Goal: Task Accomplishment & Management: Complete application form

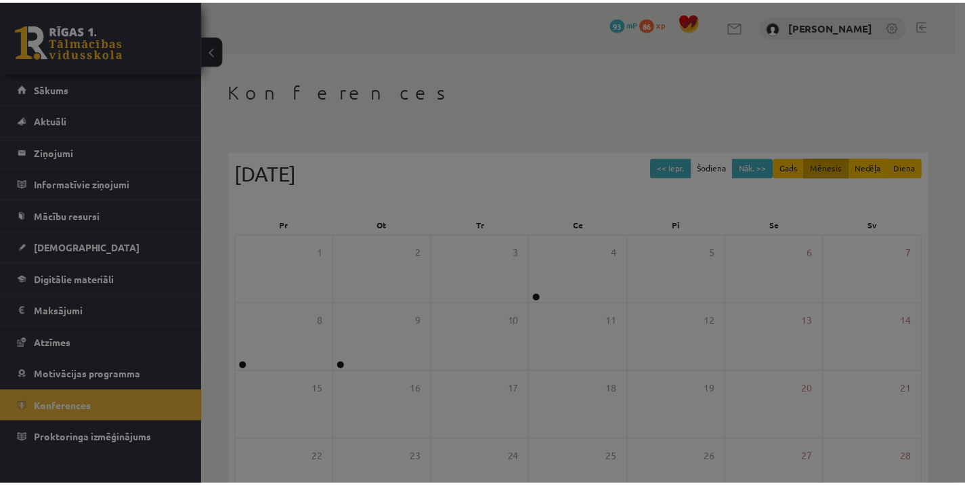
scroll to position [162, 0]
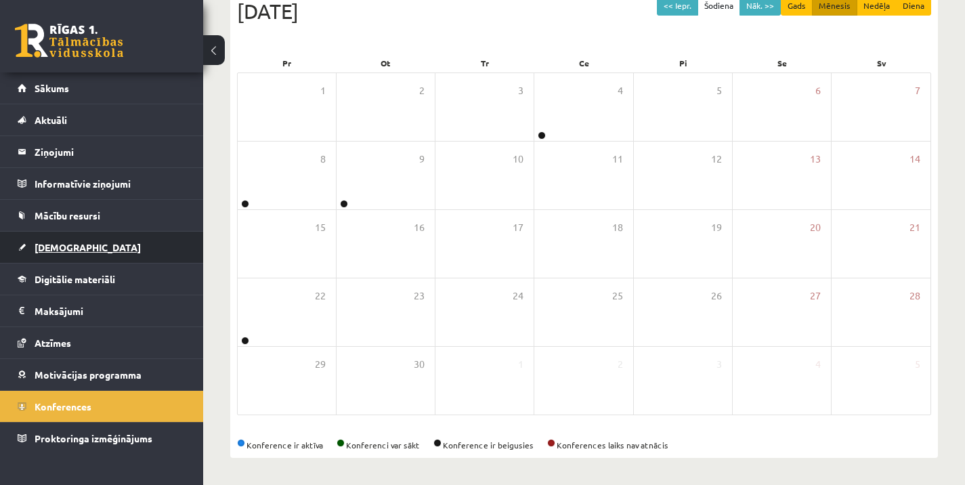
click at [64, 240] on link "[DEMOGRAPHIC_DATA]" at bounding box center [102, 247] width 169 height 31
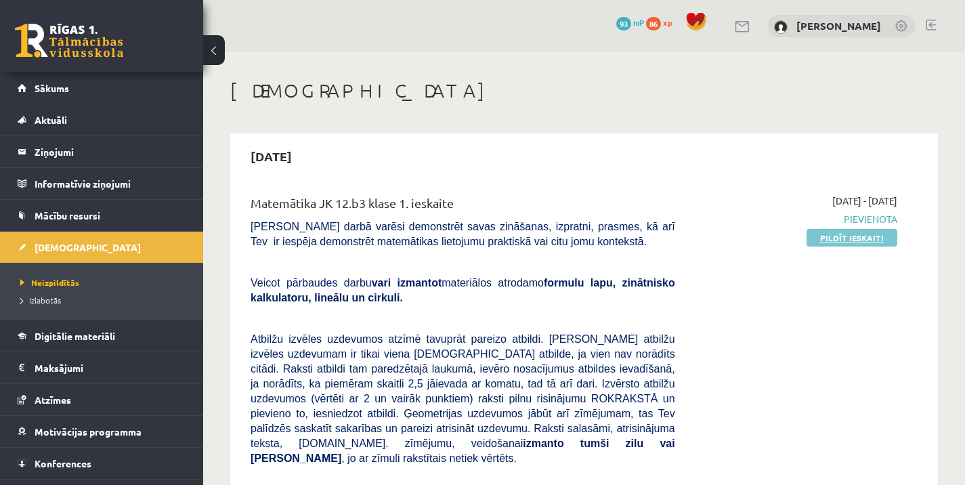
click at [849, 240] on link "Pildīt ieskaiti" at bounding box center [851, 238] width 91 height 18
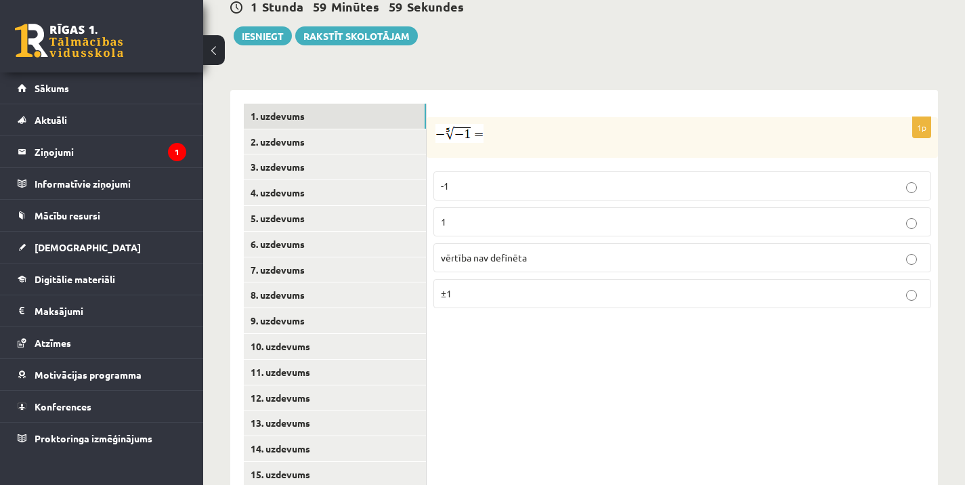
scroll to position [529, 0]
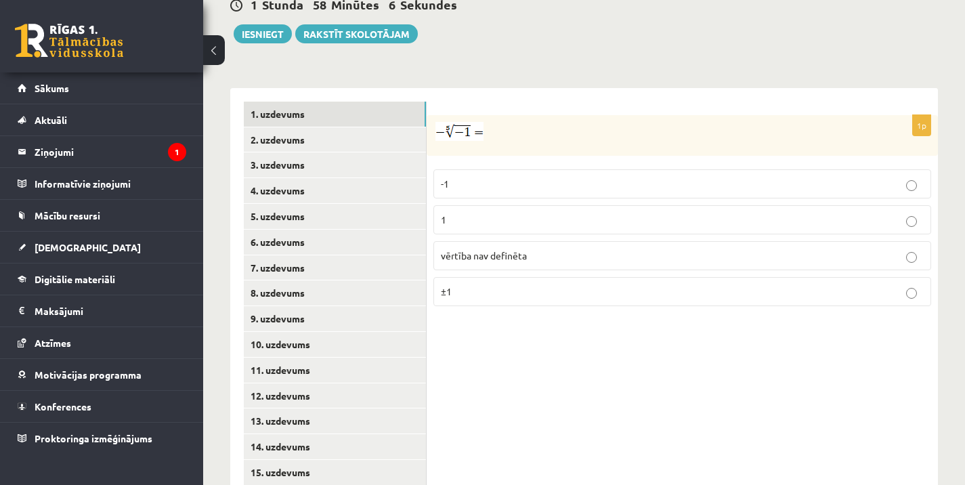
click at [540, 213] on p "1" at bounding box center [682, 220] width 483 height 14
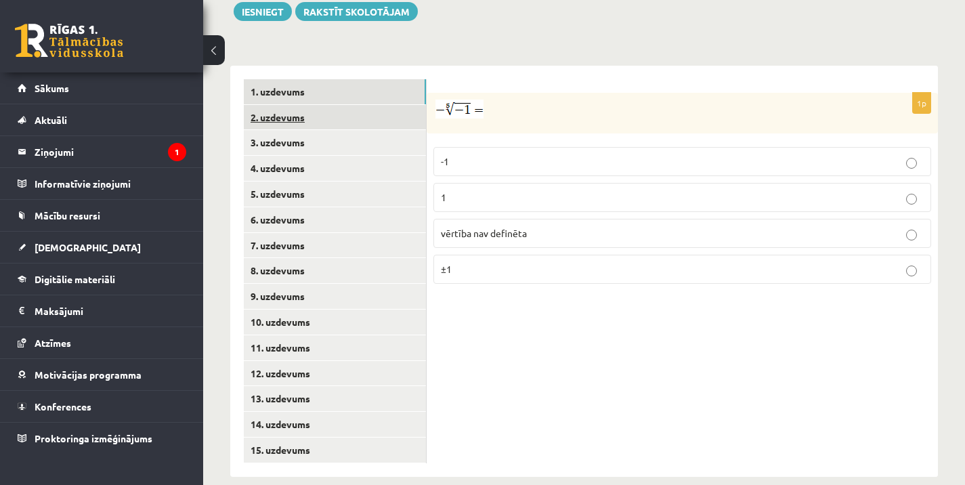
scroll to position [548, 0]
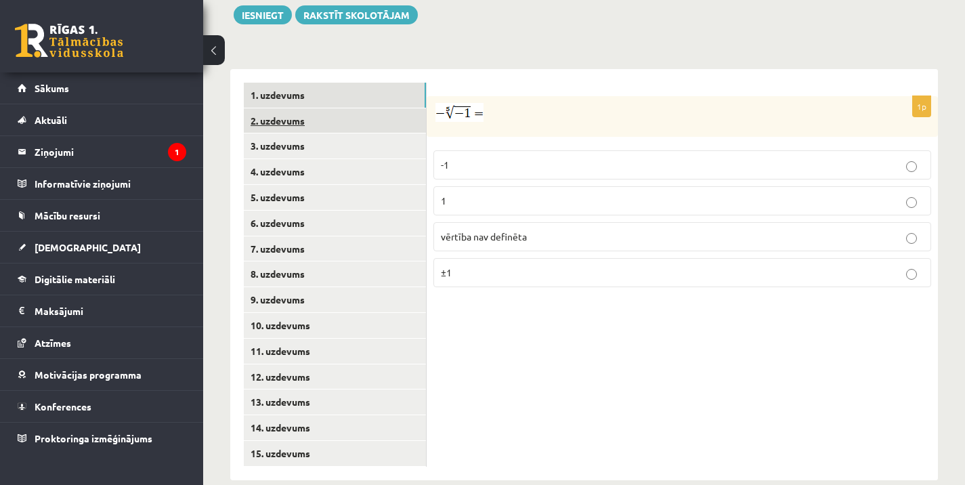
click at [383, 108] on link "2. uzdevums" at bounding box center [335, 120] width 182 height 25
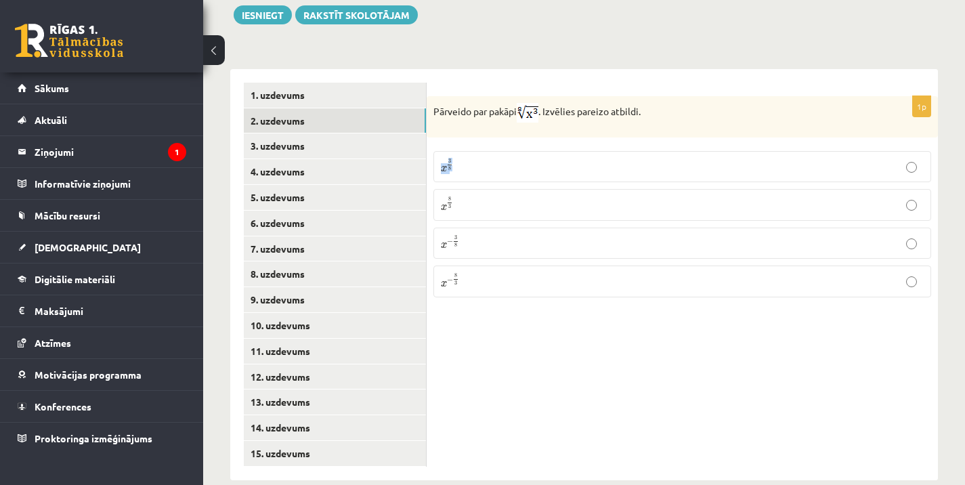
drag, startPoint x: 618, startPoint y: 133, endPoint x: 584, endPoint y: 173, distance: 52.9
click at [584, 173] on fieldset "x 3 8 x 3 8 x 8 3 x 8 3 x − 3 8 x − 3 8 x − 8 3 x − 8 3" at bounding box center [682, 222] width 498 height 157
click at [661, 108] on div "Pārveido par pakāpi . Izvēlies pareizo atbildi." at bounding box center [682, 116] width 511 height 41
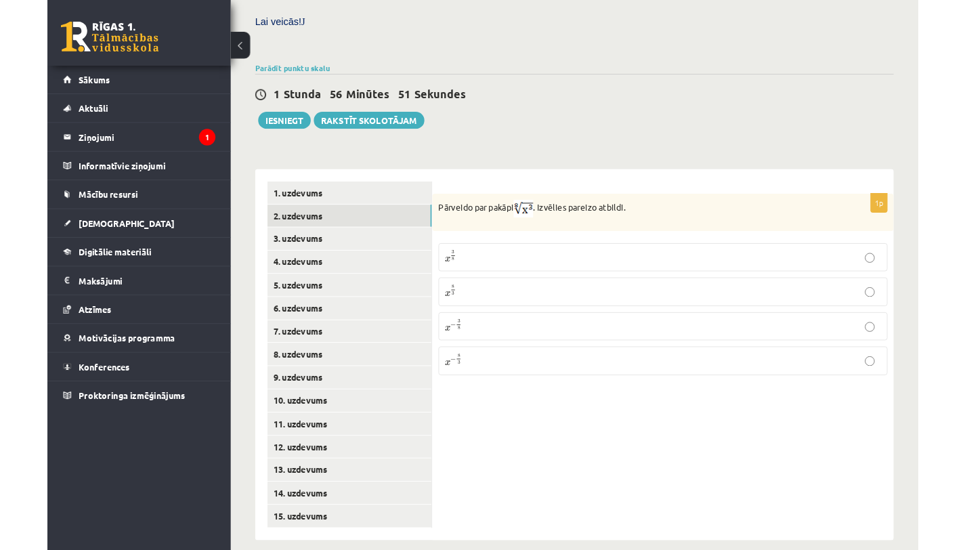
scroll to position [490, 0]
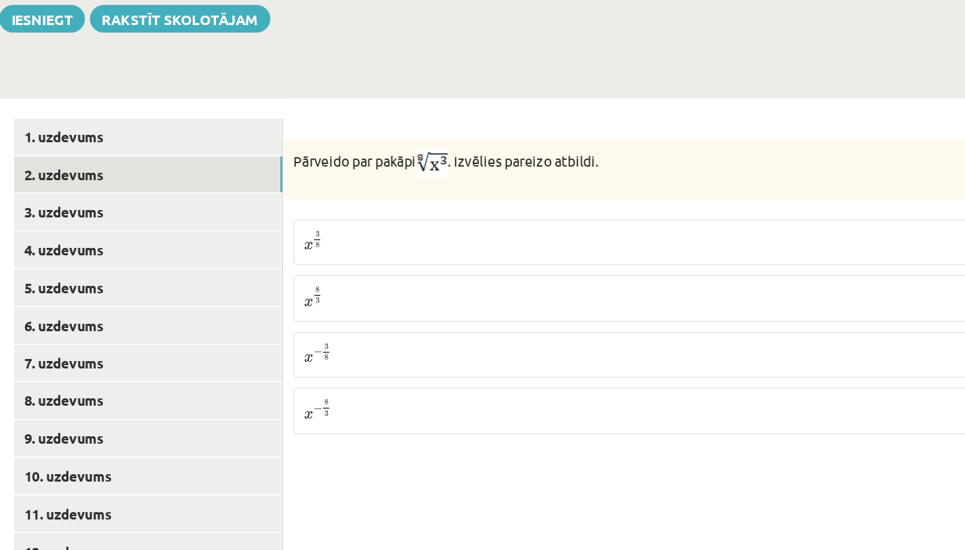
click at [566, 223] on label "x 3 8 x 3 8" at bounding box center [682, 225] width 498 height 31
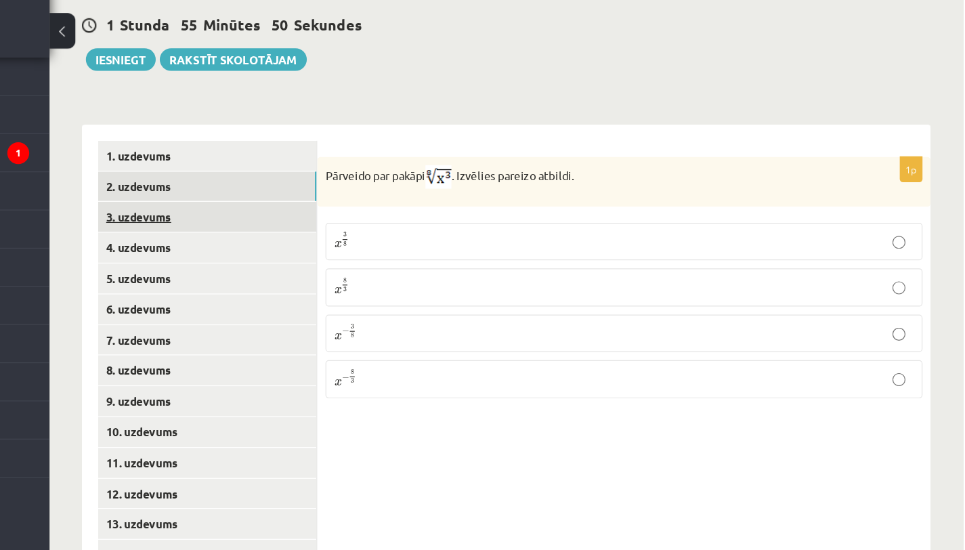
click at [415, 192] on link "3. uzdevums" at bounding box center [335, 204] width 182 height 25
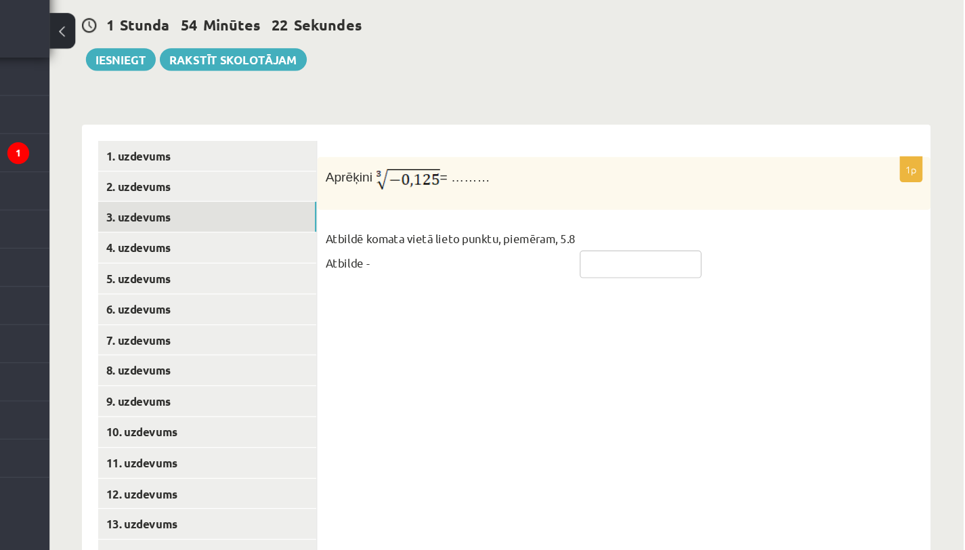
click at [649, 233] on input "text" at bounding box center [696, 244] width 102 height 23
type input "****"
click at [373, 218] on link "4. uzdevums" at bounding box center [335, 230] width 182 height 25
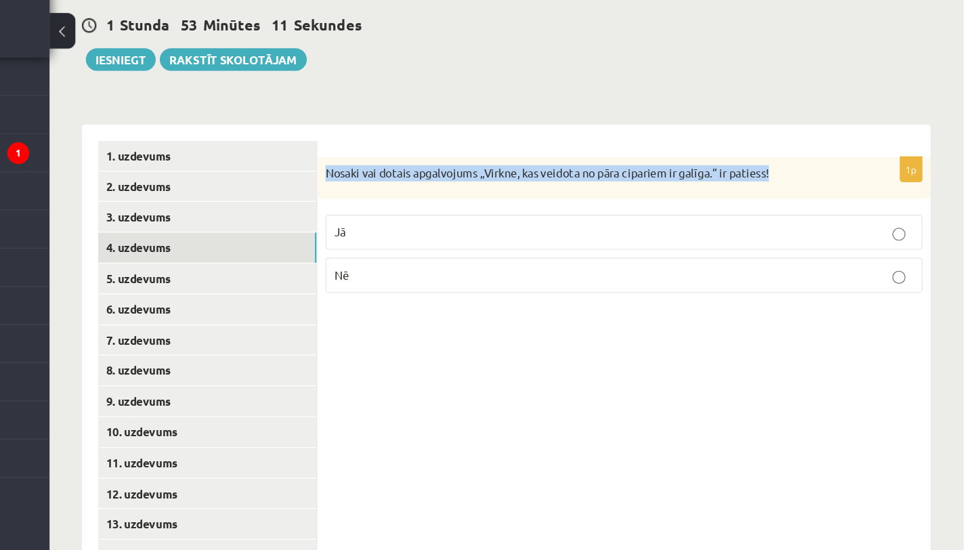
drag, startPoint x: 436, startPoint y: 153, endPoint x: 824, endPoint y: 154, distance: 387.9
click at [824, 162] on p "Nosaki vai dotais apgalvojums „Virkne, kas veidota no pāra cipariem ir galīga.”…" at bounding box center [648, 169] width 430 height 14
copy p "Nosaki vai dotais apgalvojums „Virkne, kas veidota no pāra cipariem ir galīga.”…"
click at [824, 162] on p "Nosaki vai dotais apgalvojums „Virkne, kas veidota no pāra cipariem ir galīga.”…" at bounding box center [648, 169] width 430 height 14
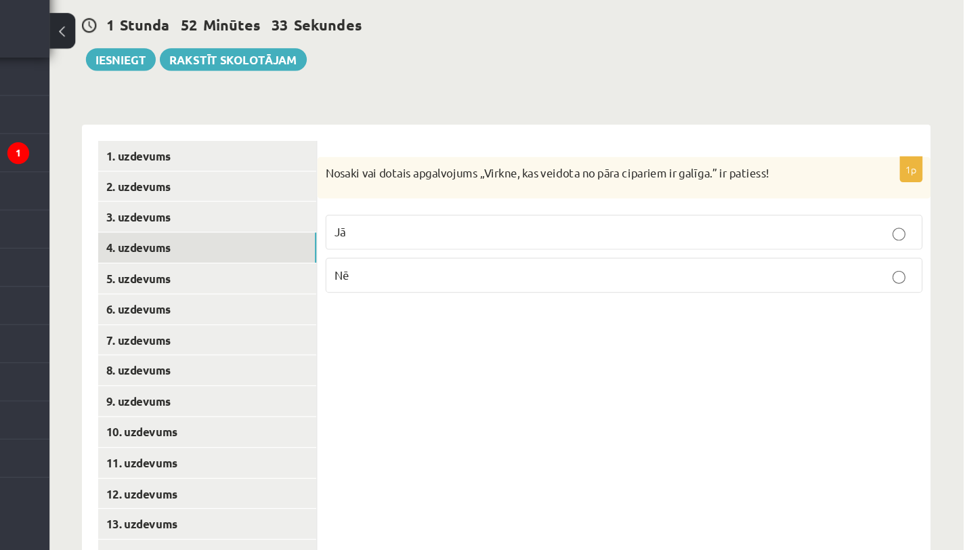
click at [479, 246] on p "Nē" at bounding box center [682, 253] width 483 height 14
click at [343, 245] on link "5. uzdevums" at bounding box center [335, 256] width 182 height 25
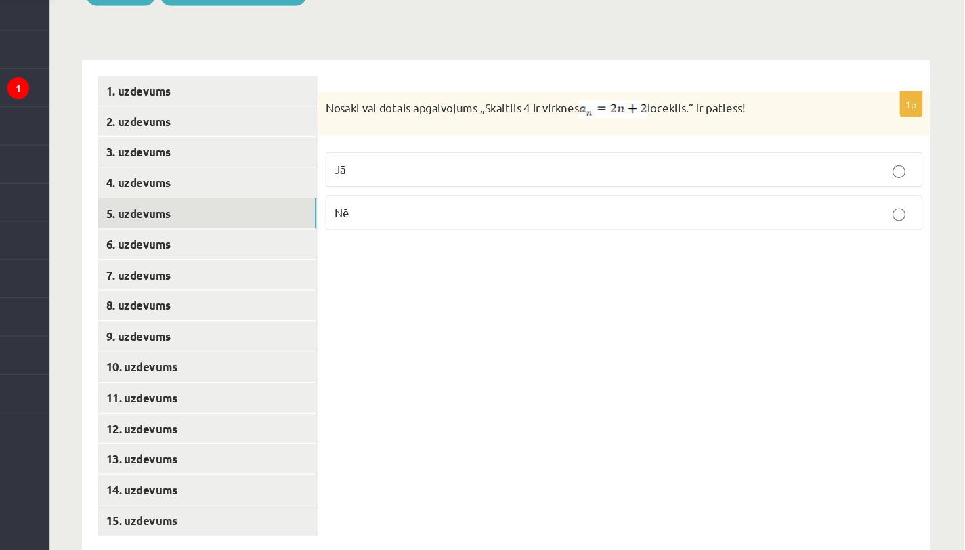
drag, startPoint x: 435, startPoint y: 152, endPoint x: 822, endPoint y: 170, distance: 387.0
click at [822, 170] on div "Nosaki vai dotais apgalvojums „Skaitlis 4 ir virknes loceklis.” ir patiess!" at bounding box center [682, 173] width 511 height 37
copy p "Nosaki vai dotais apgalvojums „Skaitlis 4 ir virknes loceklis.” ir patiess!"
click at [822, 170] on div "Nosaki vai dotais apgalvojums „Skaitlis 4 ir virknes loceklis.” ir patiess!" at bounding box center [682, 173] width 511 height 37
click at [479, 211] on label "Jā" at bounding box center [682, 219] width 498 height 29
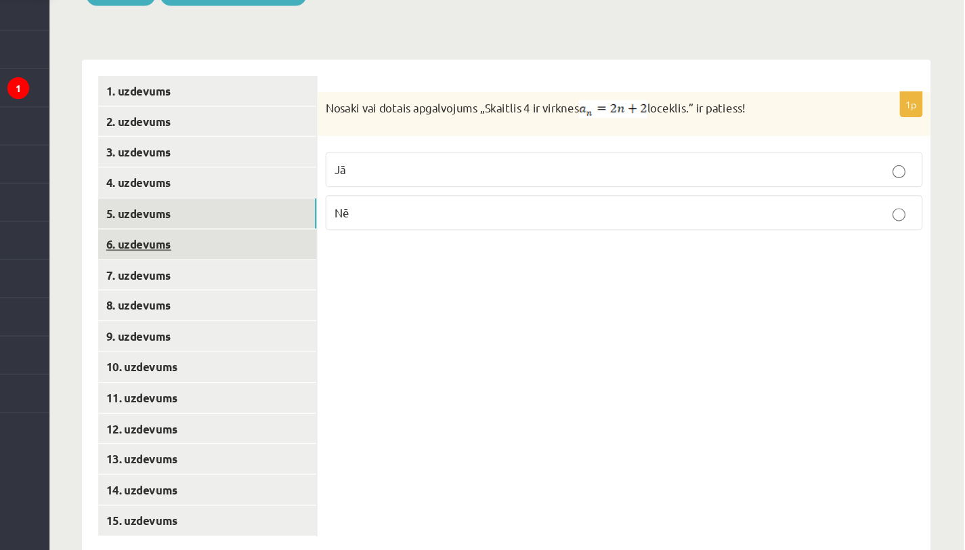
click at [348, 269] on link "6. uzdevums" at bounding box center [335, 281] width 182 height 25
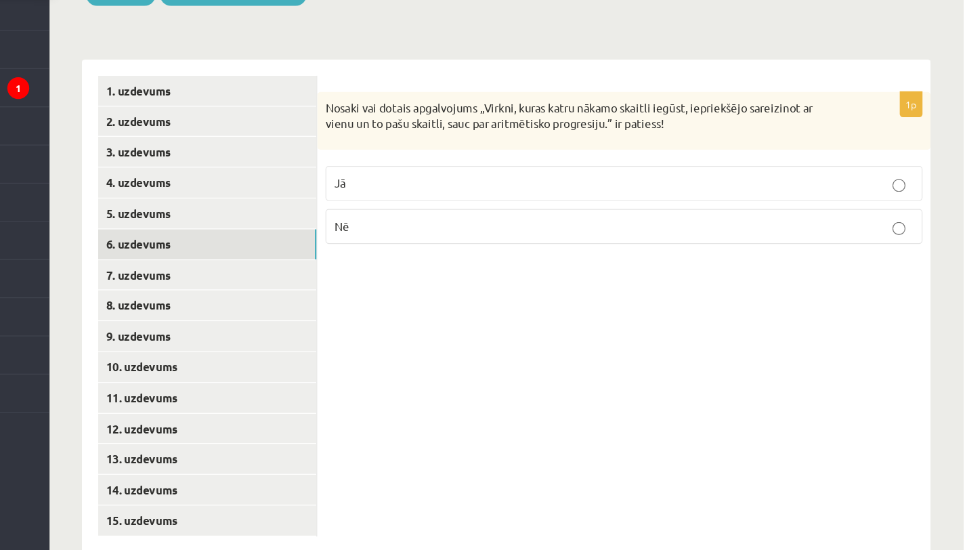
click at [731, 253] on label "Nē" at bounding box center [682, 267] width 498 height 29
click at [364, 295] on link "7. uzdevums" at bounding box center [335, 307] width 182 height 25
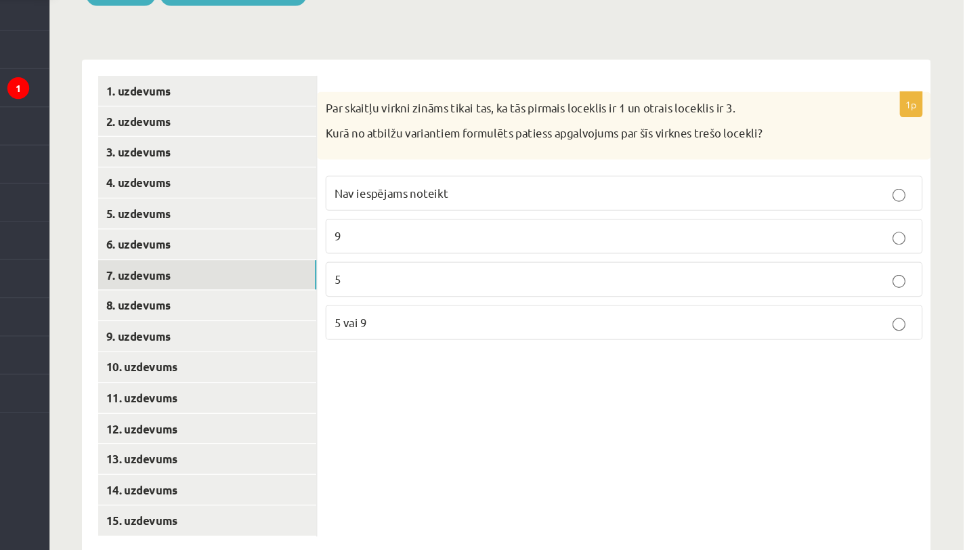
click at [547, 304] on p "5" at bounding box center [682, 311] width 483 height 14
click at [331, 320] on link "8. uzdevums" at bounding box center [335, 332] width 182 height 25
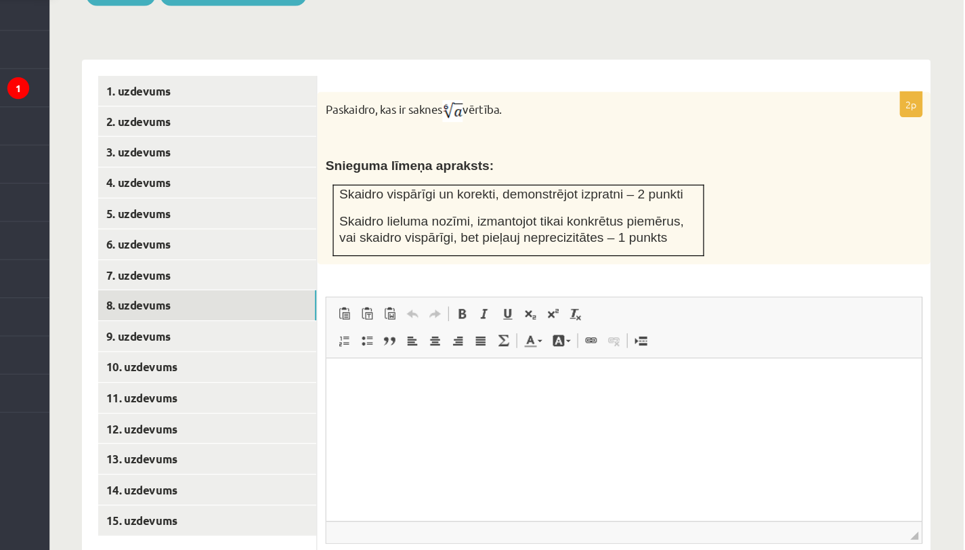
scroll to position [0, 0]
drag, startPoint x: 431, startPoint y: 152, endPoint x: 630, endPoint y: 158, distance: 198.4
click at [630, 158] on div "Paskaidro, kas ir saknes vērtība. Snieguma līmeņa apraksts: Skaidro vispārīgi u…" at bounding box center [682, 227] width 511 height 144
copy p "Paskaidro, kas ir saknes vērtība."
click at [630, 162] on p "Paskaidro, kas ir saknes vērtība." at bounding box center [648, 171] width 430 height 18
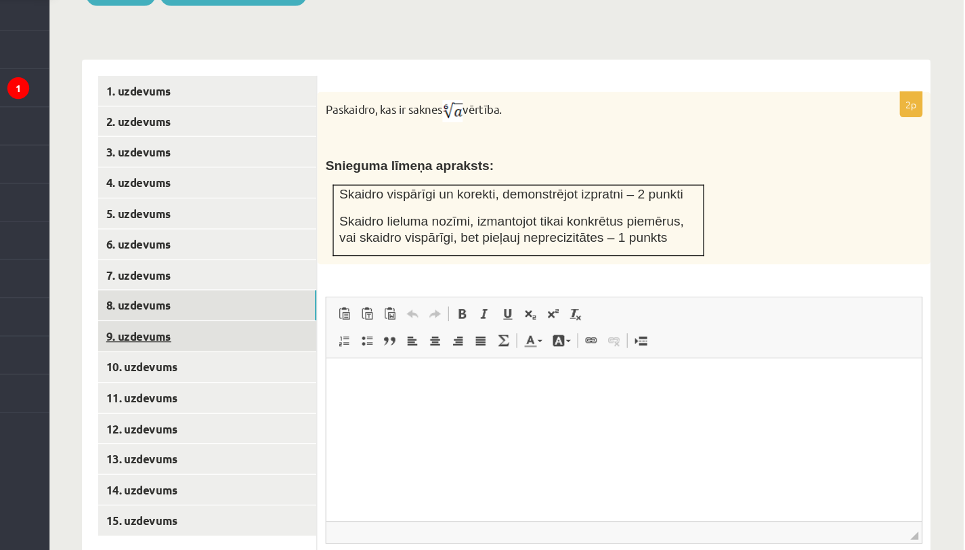
click at [330, 346] on link "9. uzdevums" at bounding box center [335, 358] width 182 height 25
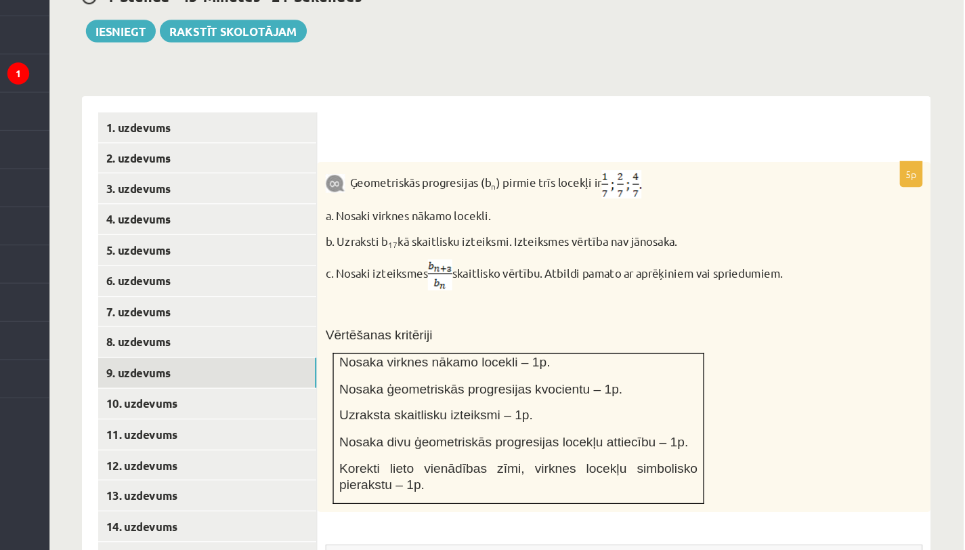
scroll to position [451, 0]
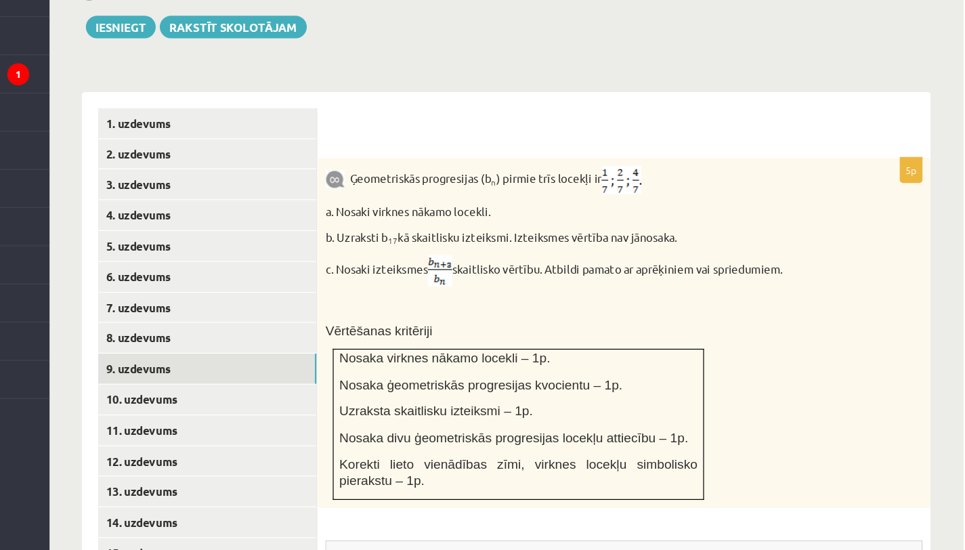
drag, startPoint x: 454, startPoint y: 224, endPoint x: 731, endPoint y: 278, distance: 281.4
click at [731, 278] on div "Ģeometriskās progresijas (b n ) pirmie trīs locekļi ir a. Nosaki virknes nākamo…" at bounding box center [682, 367] width 511 height 292
copy div "Ģeometriskās progresijas (b n ) pirmie trīs locekļi ir a. Nosaki virknes nākamo…"
click at [731, 281] on p "b. Uzraksti b 17 kā skaitlisku izteiksmi. Izteiksmes vērtība nav jānosaka." at bounding box center [648, 288] width 430 height 14
drag, startPoint x: 441, startPoint y: 300, endPoint x: 858, endPoint y: 304, distance: 416.4
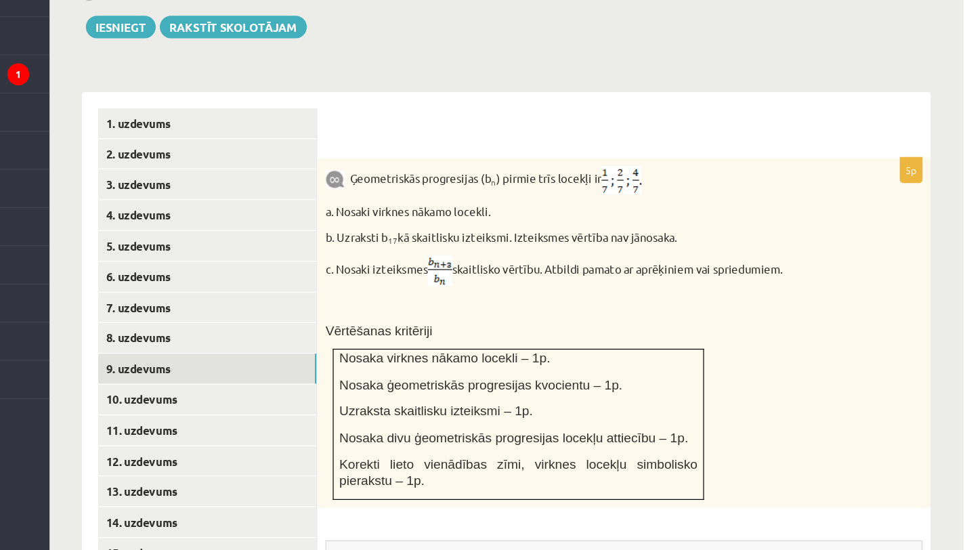
click at [858, 304] on p "c. Nosaki izteiksmes skaitlisko vērtību. Atbildi pamato ar aprēķiniem vai sprie…" at bounding box center [648, 316] width 430 height 26
copy p "Nosaki izteiksmes skaitlisko vērtību. Atbildi pamato ar aprēķiniem vai spriedum…"
click at [858, 304] on p "c. Nosaki izteiksmes skaitlisko vērtību. Atbildi pamato ar aprēķiniem vai sprie…" at bounding box center [648, 316] width 430 height 26
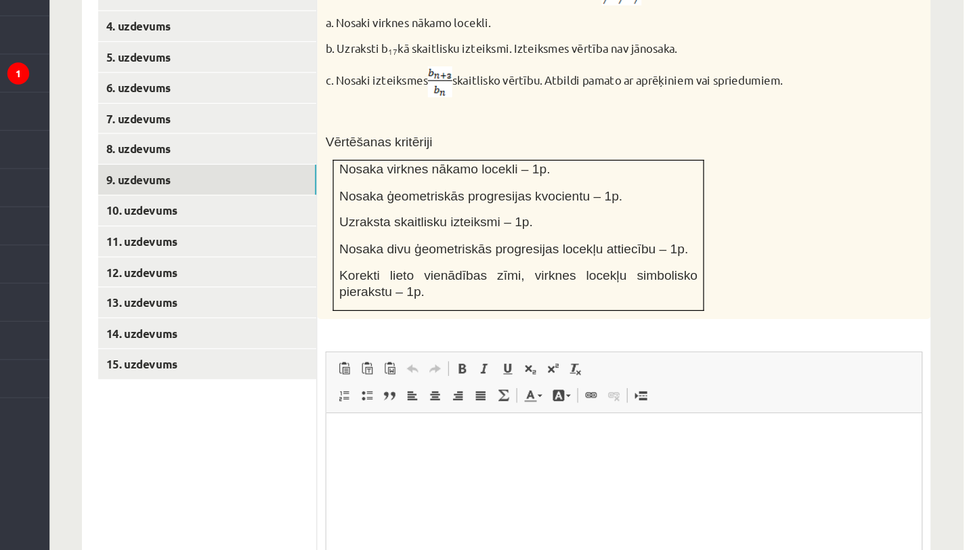
scroll to position [627, 0]
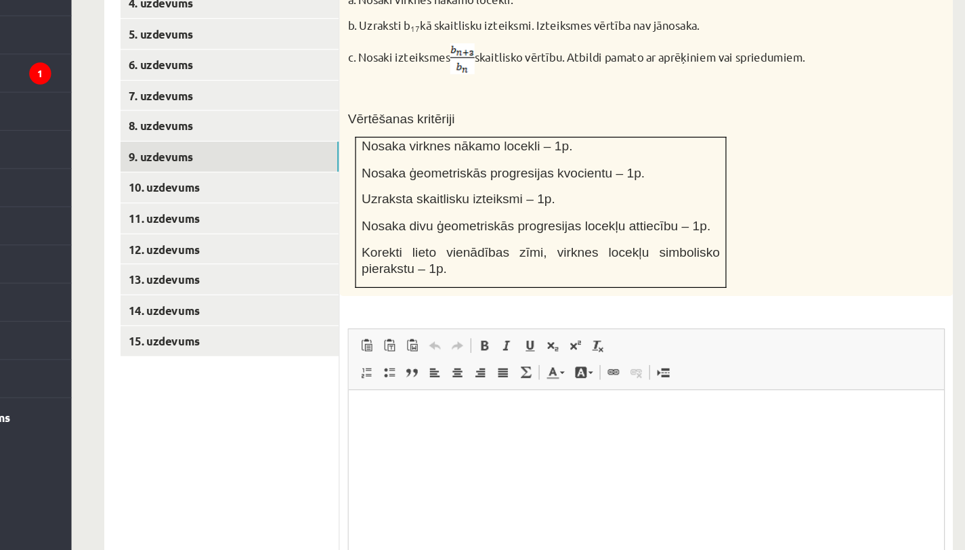
click at [399, 397] on html at bounding box center [596, 409] width 496 height 41
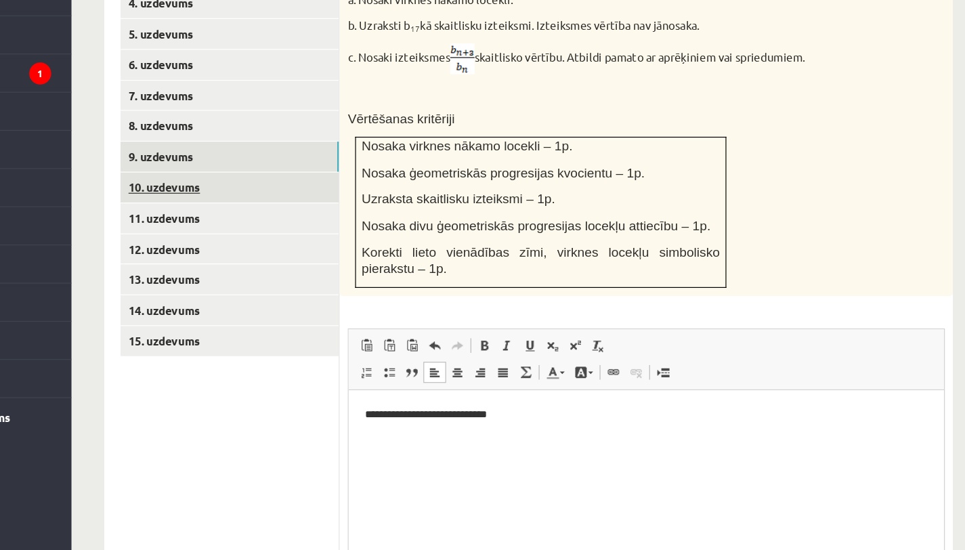
click at [324, 234] on link "10. uzdevums" at bounding box center [335, 246] width 182 height 25
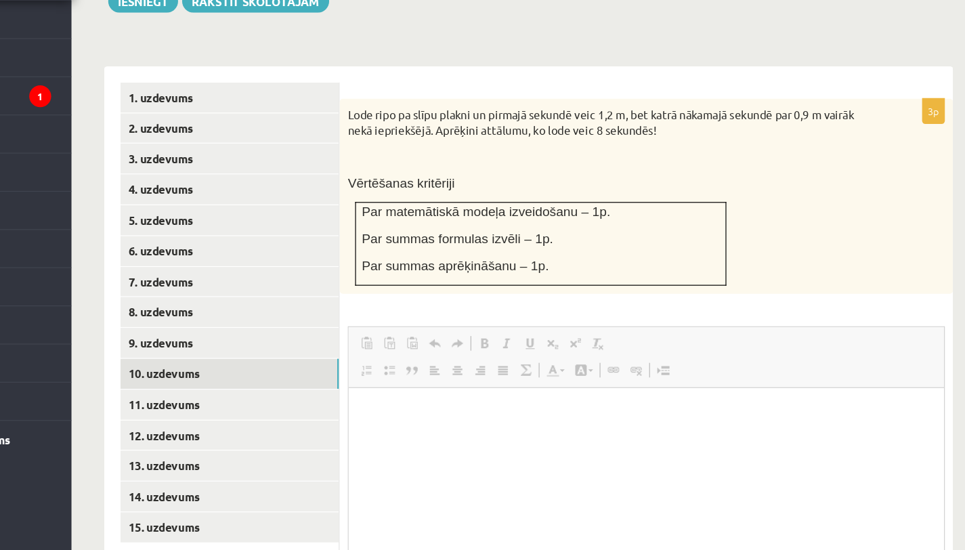
scroll to position [0, 0]
click at [397, 428] on html at bounding box center [596, 408] width 496 height 41
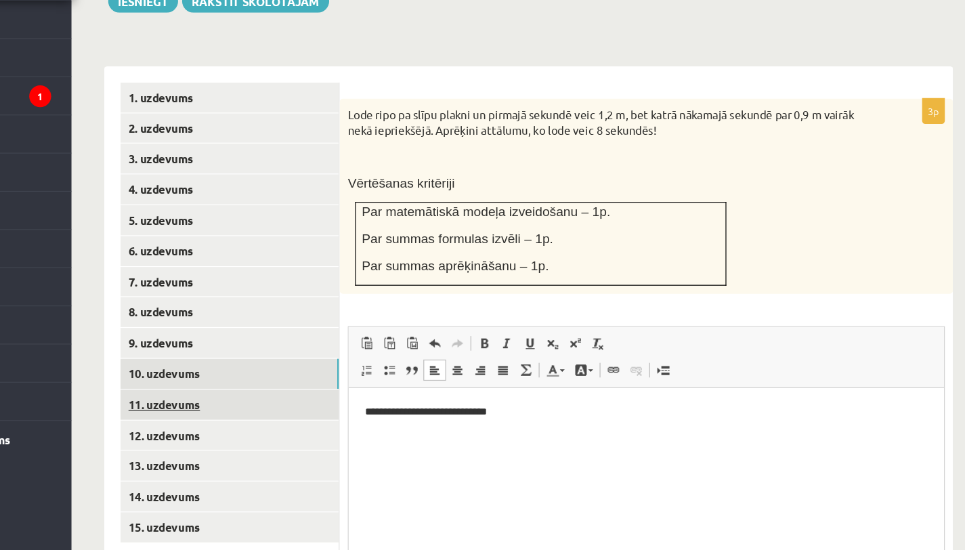
click at [297, 397] on link "11. uzdevums" at bounding box center [335, 409] width 182 height 25
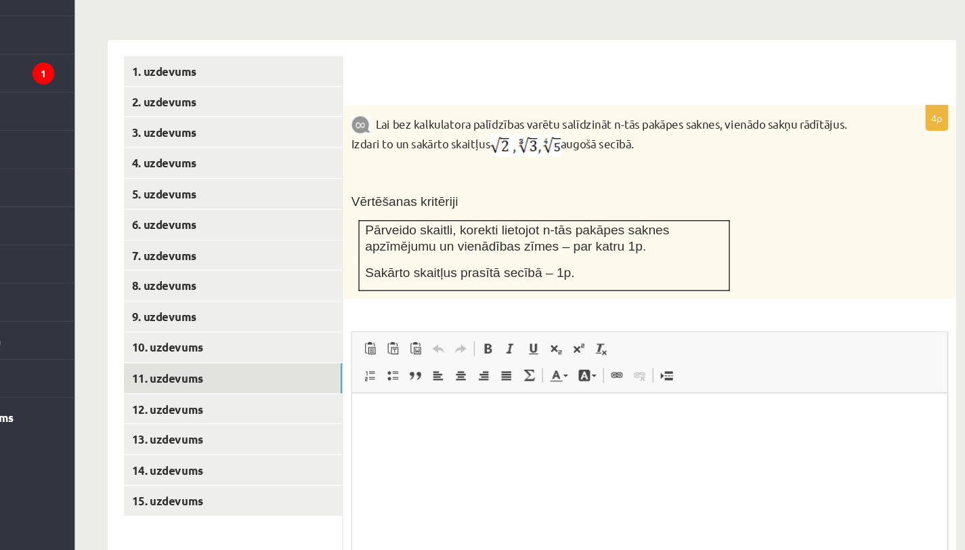
scroll to position [496, 0]
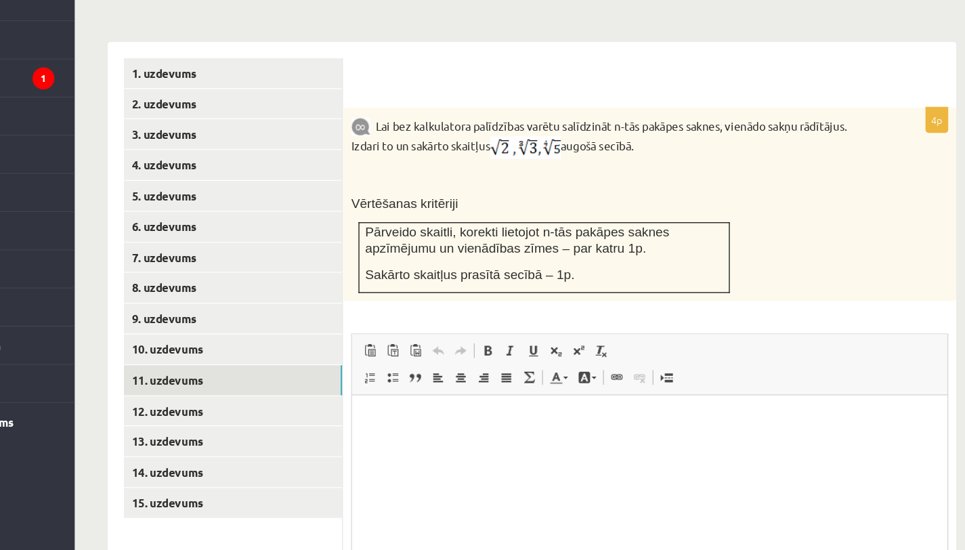
click at [476, 433] on html at bounding box center [599, 415] width 496 height 41
click at [346, 417] on link "12. uzdevums" at bounding box center [335, 429] width 182 height 25
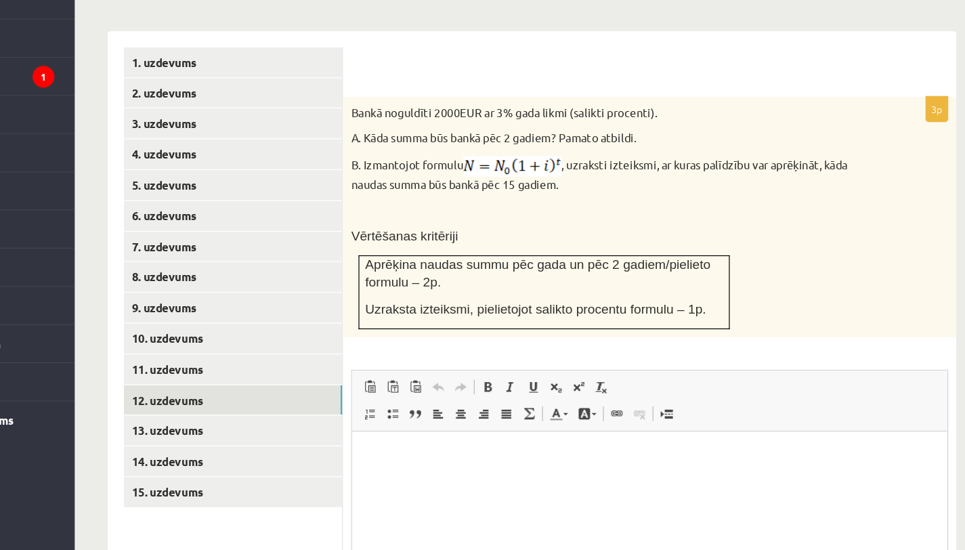
scroll to position [0, 0]
click at [409, 459] on html at bounding box center [599, 451] width 496 height 41
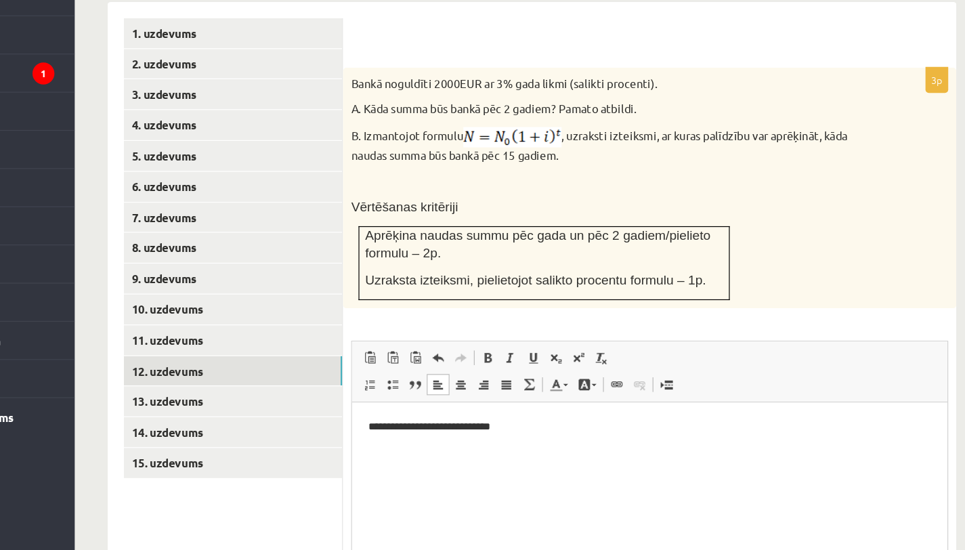
scroll to position [526, 0]
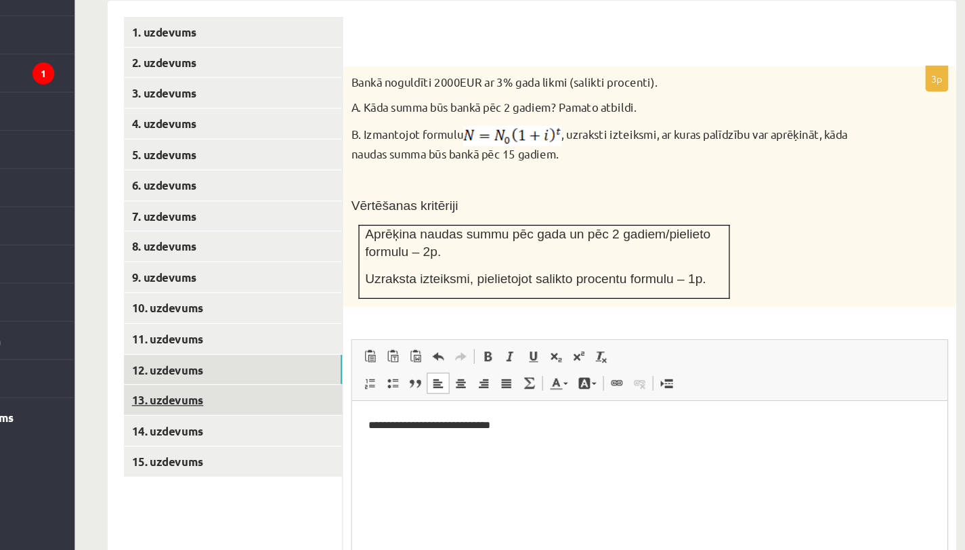
click at [380, 412] on link "13. uzdevums" at bounding box center [335, 424] width 182 height 25
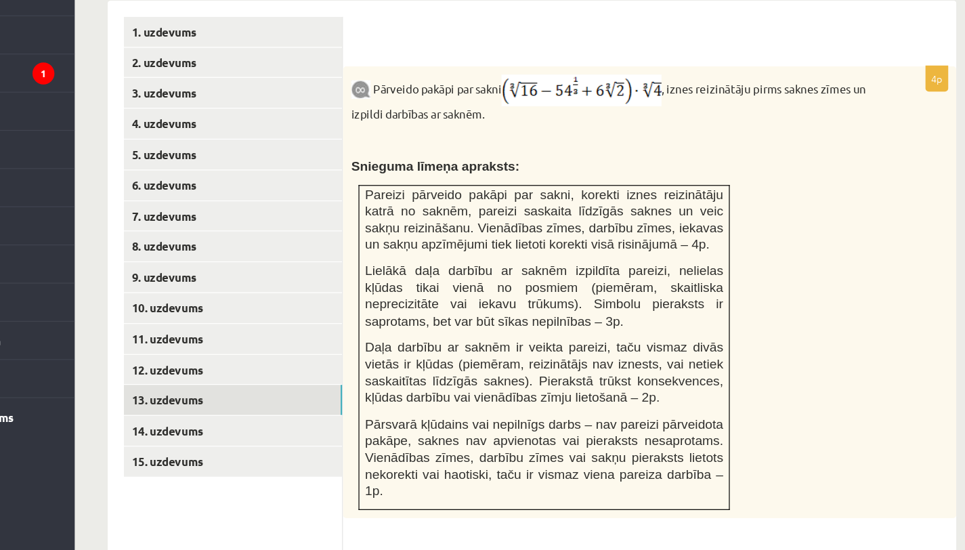
scroll to position [0, 0]
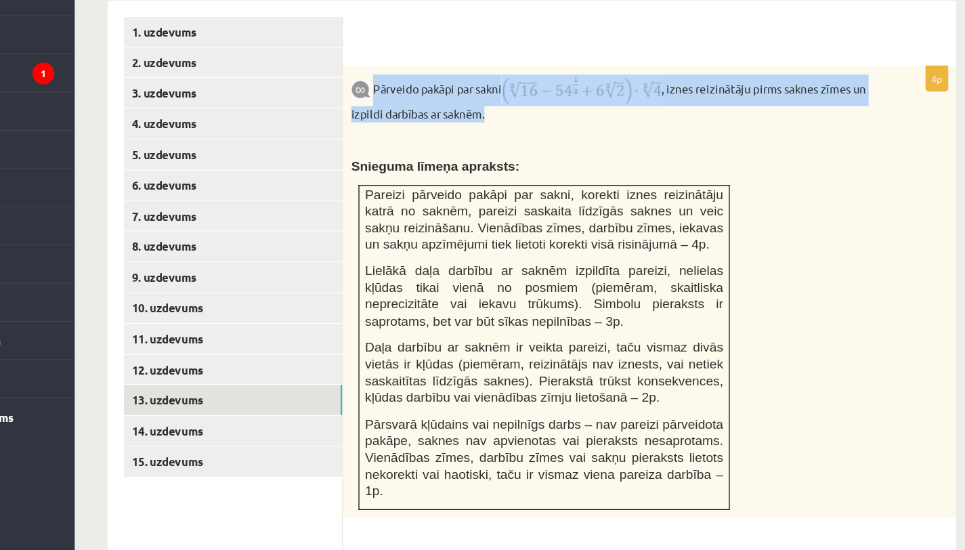
drag, startPoint x: 451, startPoint y: 148, endPoint x: 561, endPoint y: 169, distance: 112.5
click at [561, 170] on p "Pārveido pakāpi par sakni , iznes reizinātāju pirms saknes zīmes un izpildi dar…" at bounding box center [648, 173] width 430 height 40
copy p "Pārveido pakāpi par sakni , iznes reizinātāju pirms saknes zīmes un izpildi dar…"
click at [561, 169] on p "Pārveido pakāpi par sakni , iznes reizinātāju pirms saknes zīmes un izpildi dar…" at bounding box center [648, 173] width 430 height 40
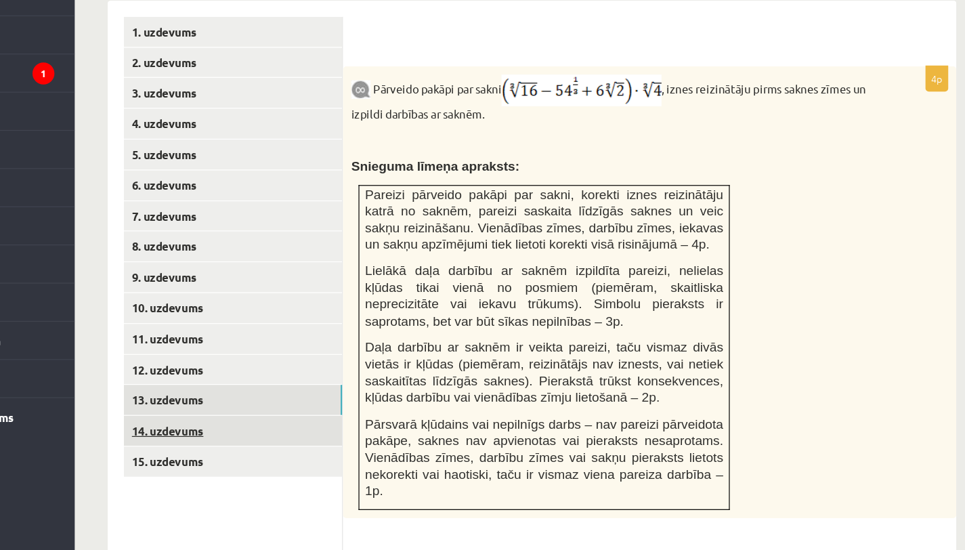
click at [330, 437] on link "14. uzdevums" at bounding box center [335, 449] width 182 height 25
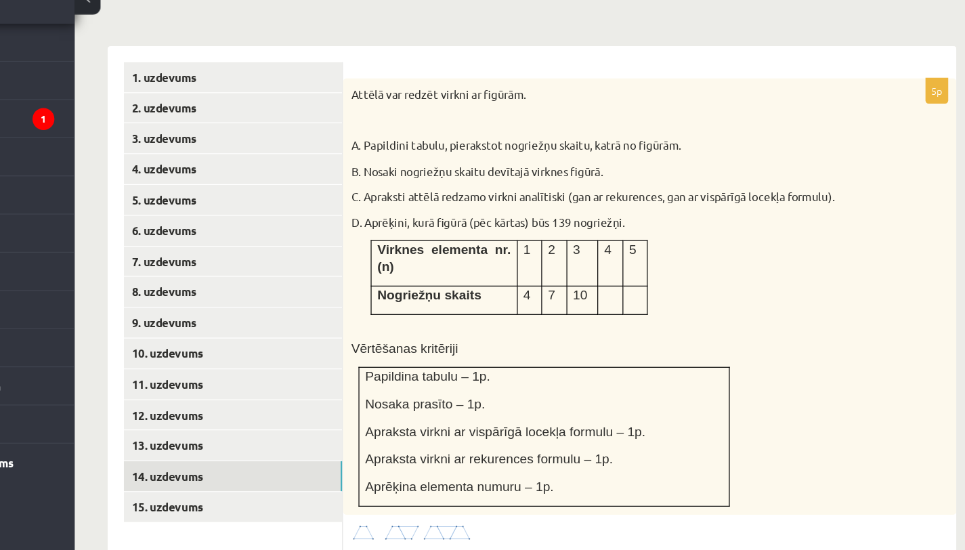
click at [812, 292] on div "Attēlā var redzēt virkni ar figūrām. A. Papildini tabulu, pierakstot nogriežņu …" at bounding box center [682, 300] width 511 height 364
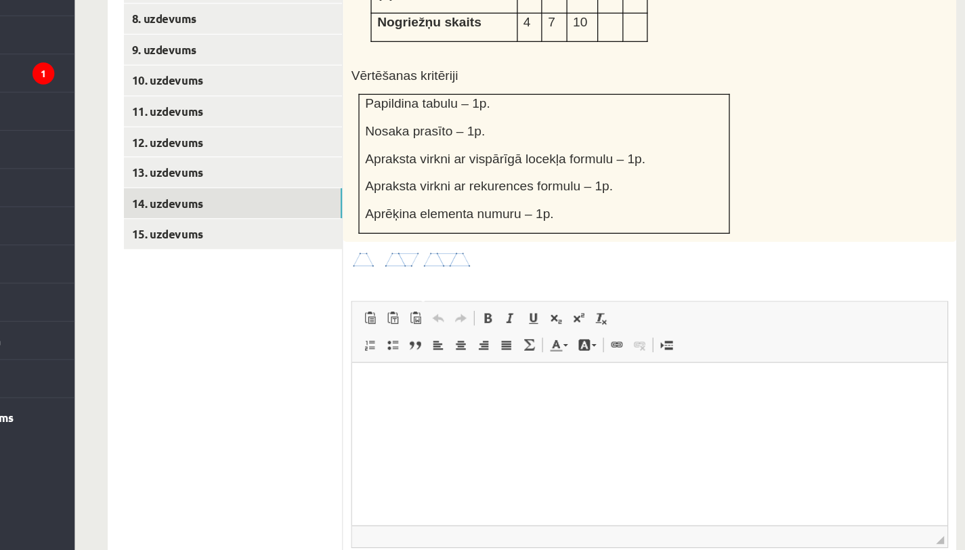
scroll to position [724, 0]
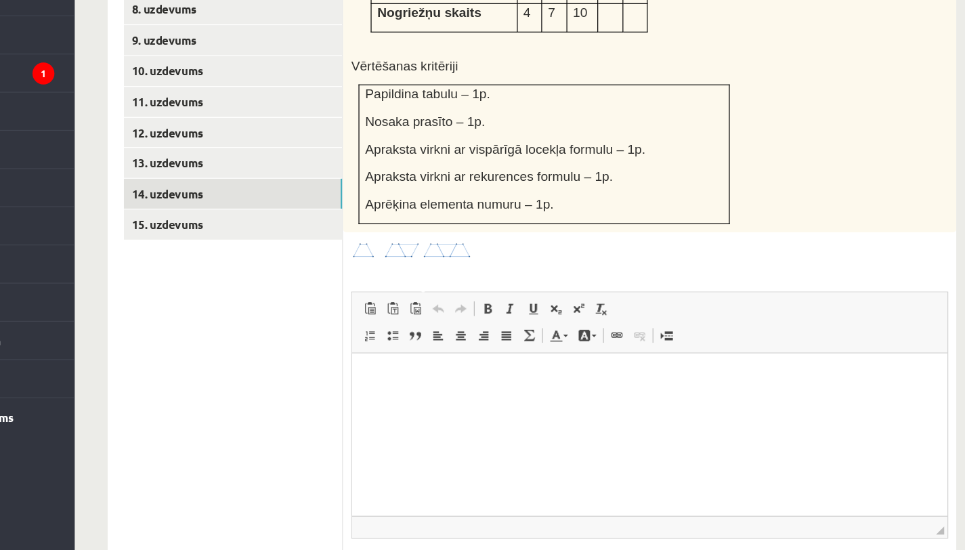
click at [538, 395] on html at bounding box center [599, 373] width 496 height 41
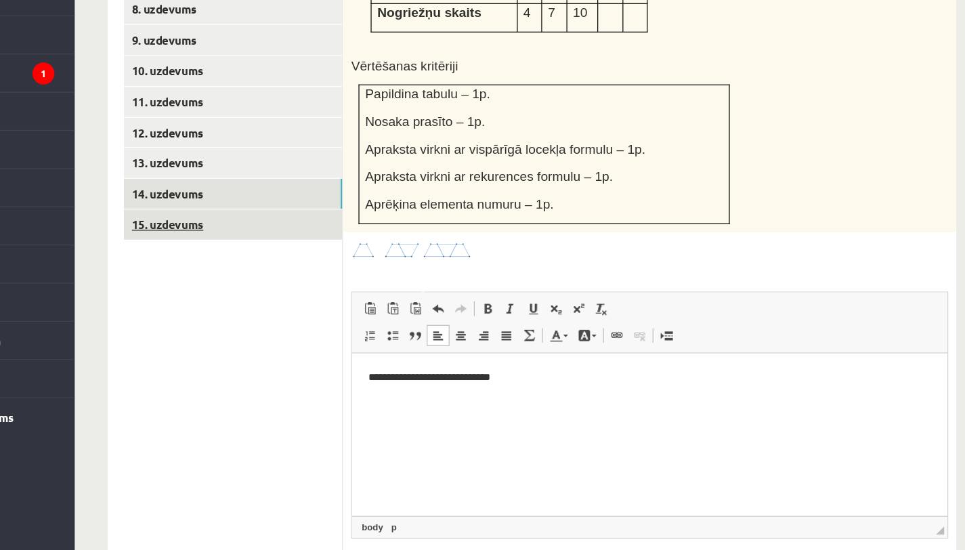
click at [392, 265] on link "15. uzdevums" at bounding box center [335, 277] width 182 height 25
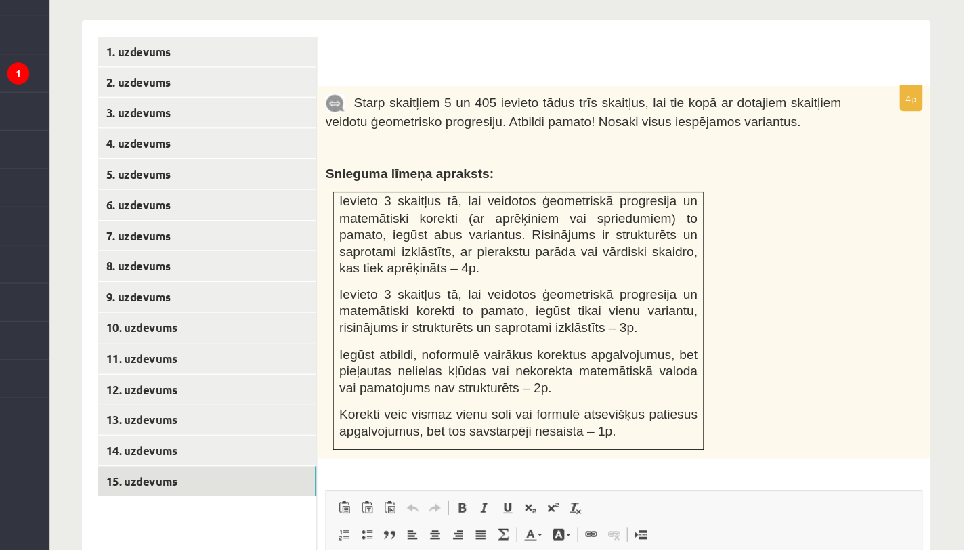
scroll to position [510, 0]
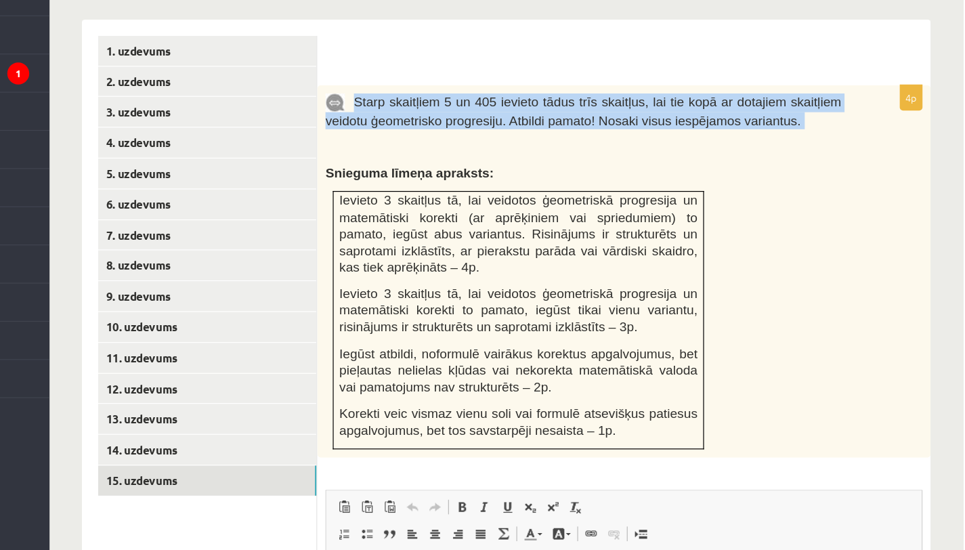
drag, startPoint x: 457, startPoint y: 158, endPoint x: 827, endPoint y: 182, distance: 370.4
click at [826, 182] on div "Starp skaitļiem 5 un 405 ievieto tādus trīs skaitļus, lai tie kopā ar dotajiem …" at bounding box center [682, 317] width 511 height 310
copy div "Starp skaitļiem 5 un 405 ievieto tādus trīs skaitļus, lai tie kopā ar dotajiem …"
click at [827, 182] on div "Starp skaitļiem 5 un 405 ievieto tādus trīs skaitļus, lai tie kopā ar dotajiem …" at bounding box center [682, 317] width 511 height 310
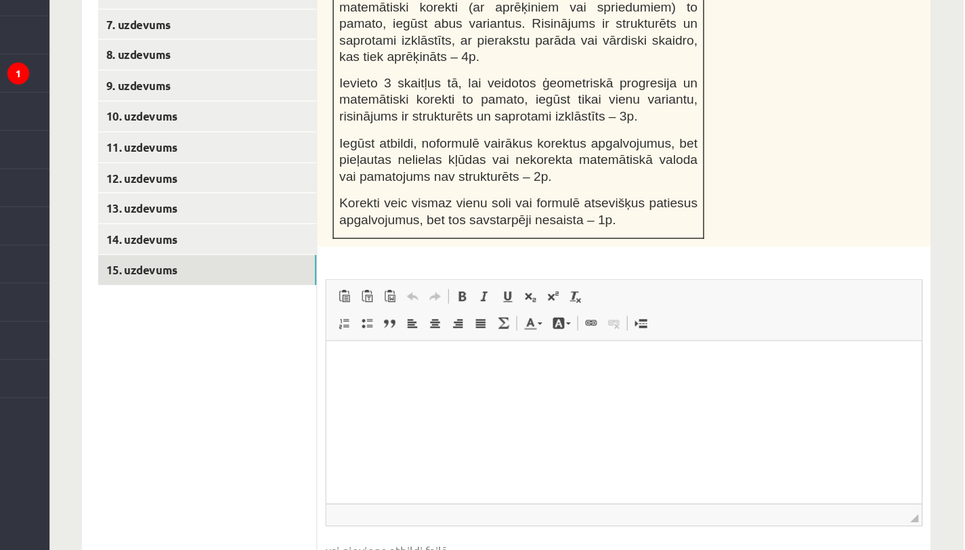
scroll to position [766, 0]
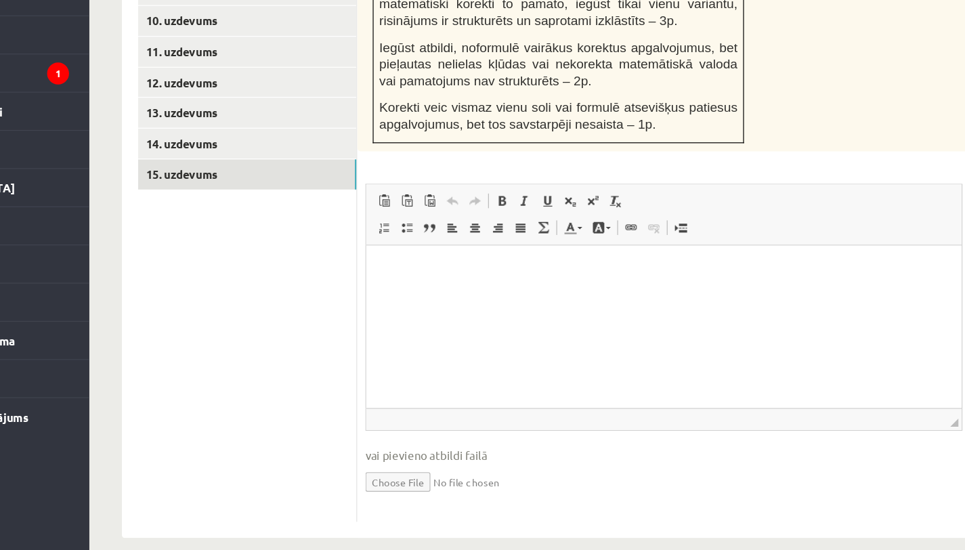
click at [396, 254] on html at bounding box center [614, 264] width 496 height 41
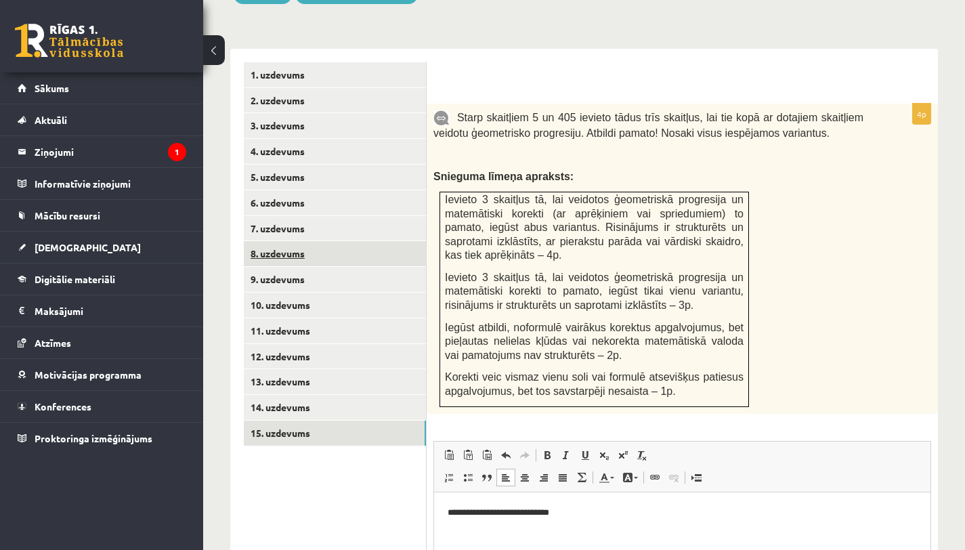
click at [368, 241] on link "8. uzdevums" at bounding box center [335, 253] width 182 height 25
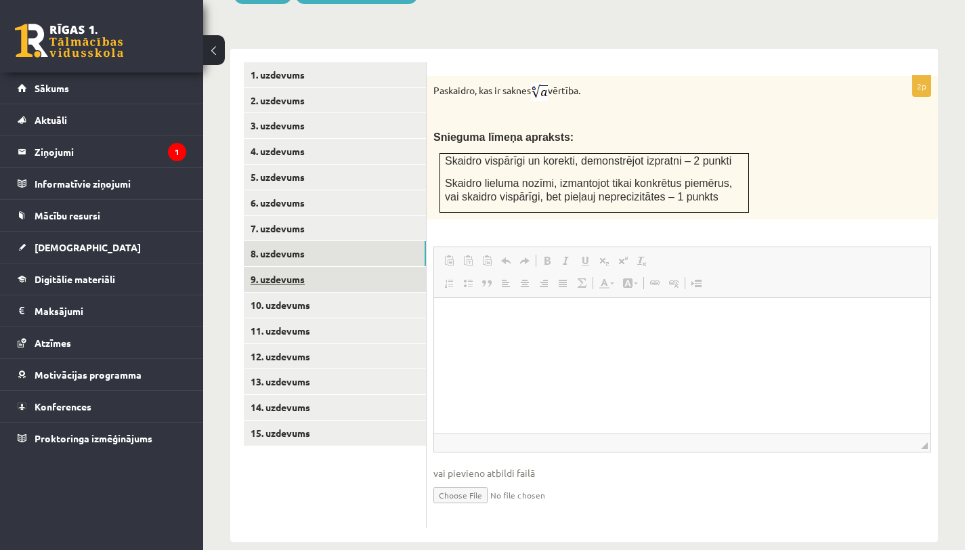
scroll to position [0, 0]
drag, startPoint x: 433, startPoint y: 71, endPoint x: 681, endPoint y: 72, distance: 248.5
click at [681, 76] on div "Paskaidro, kas ir saknes vērtība. Snieguma līmeņa apraksts: Skaidro vispārīgi u…" at bounding box center [682, 148] width 511 height 144
copy p "Paskaidro, kas ir saknes vērtība."
click at [681, 83] on p "Paskaidro, kas ir saknes vērtība." at bounding box center [648, 92] width 430 height 18
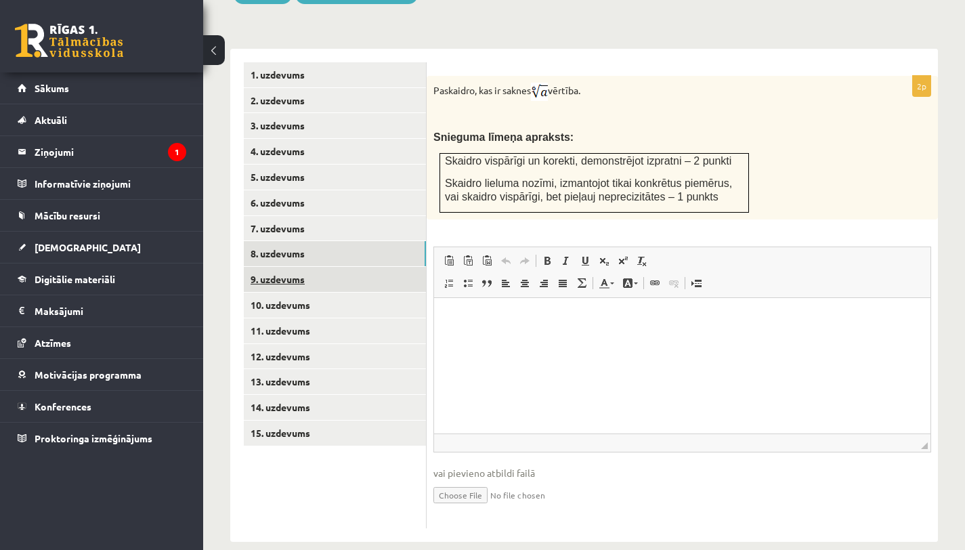
click at [387, 267] on link "9. uzdevums" at bounding box center [335, 279] width 182 height 25
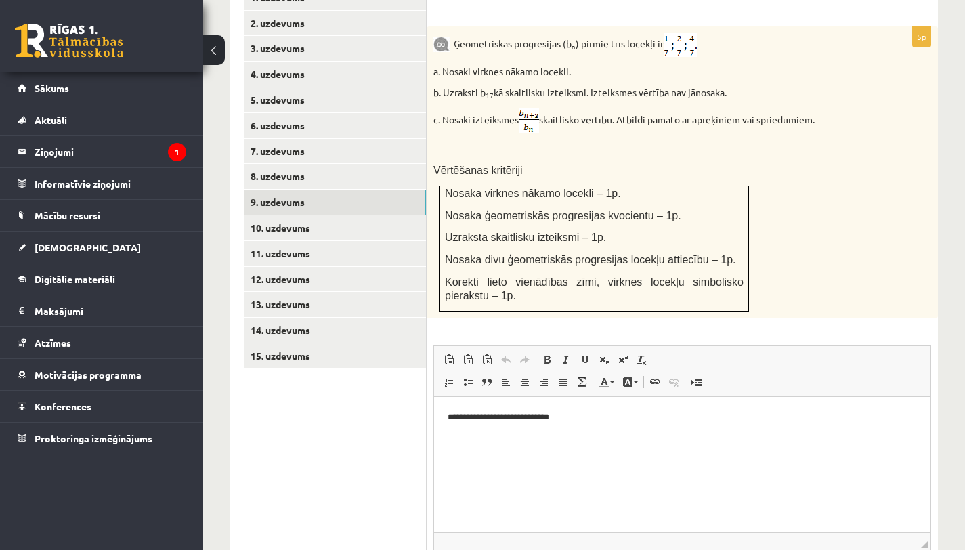
scroll to position [647, 0]
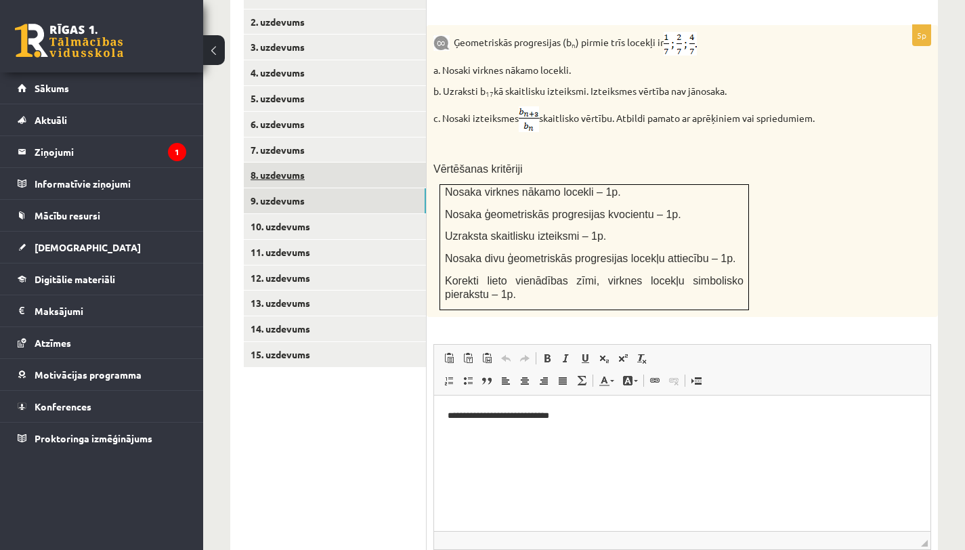
click at [355, 163] on link "8. uzdevums" at bounding box center [335, 174] width 182 height 25
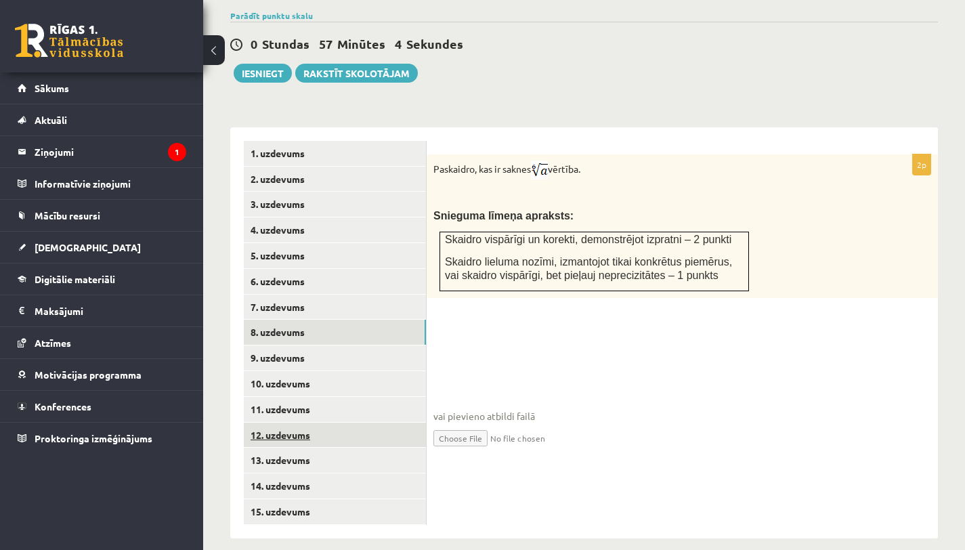
scroll to position [572, 0]
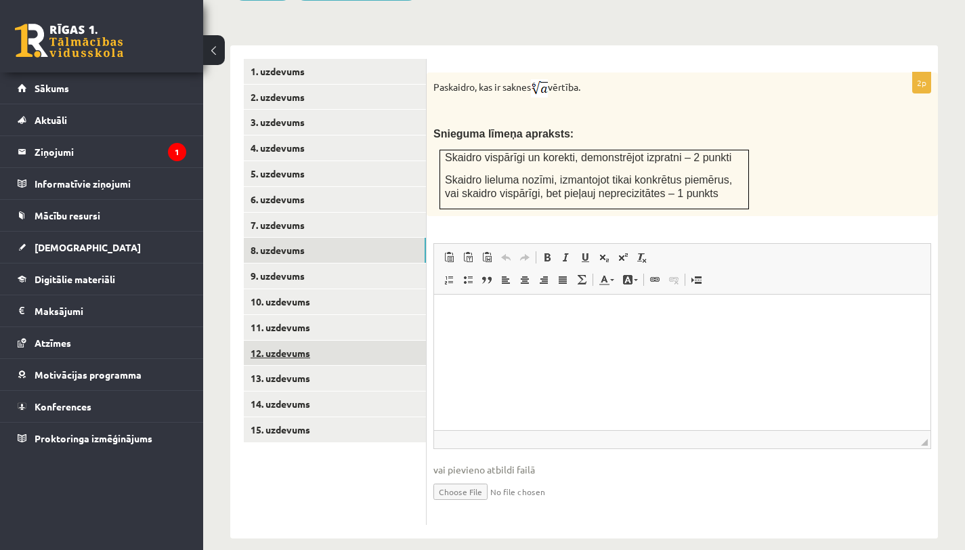
click at [348, 341] on link "12. uzdevums" at bounding box center [335, 353] width 182 height 25
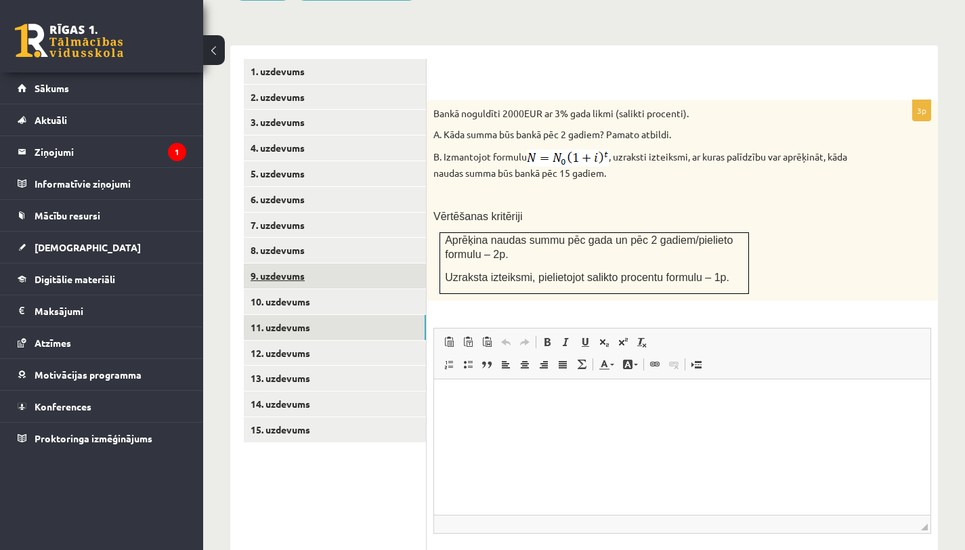
click at [327, 315] on link "11. uzdevums" at bounding box center [335, 327] width 182 height 25
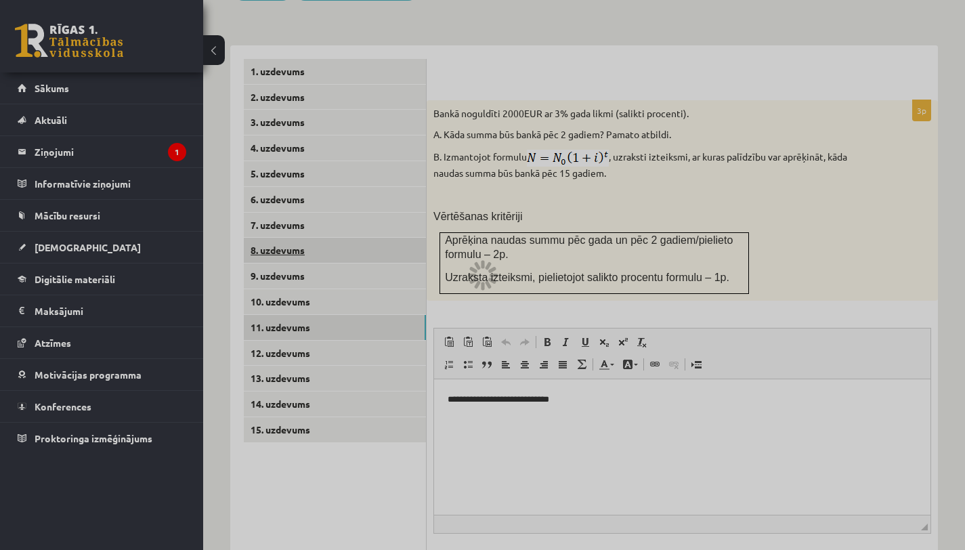
scroll to position [490, 0]
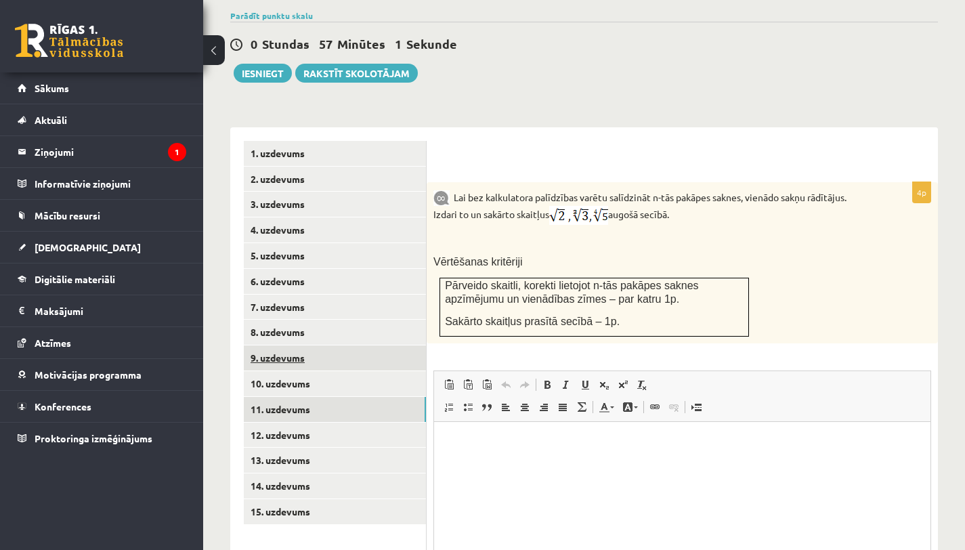
click at [352, 422] on link "12. uzdevums" at bounding box center [335, 434] width 182 height 25
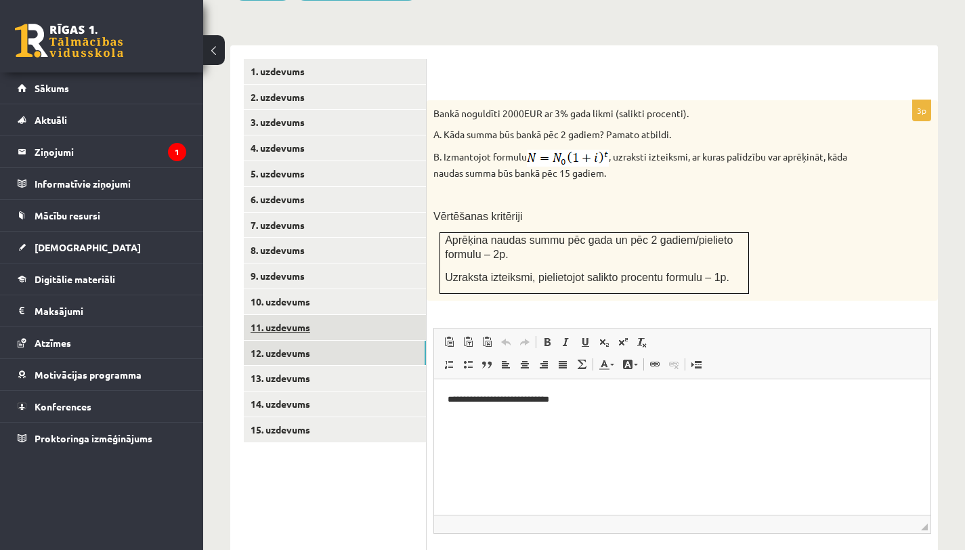
scroll to position [0, 0]
click at [322, 267] on link "9. uzdevums" at bounding box center [335, 275] width 182 height 25
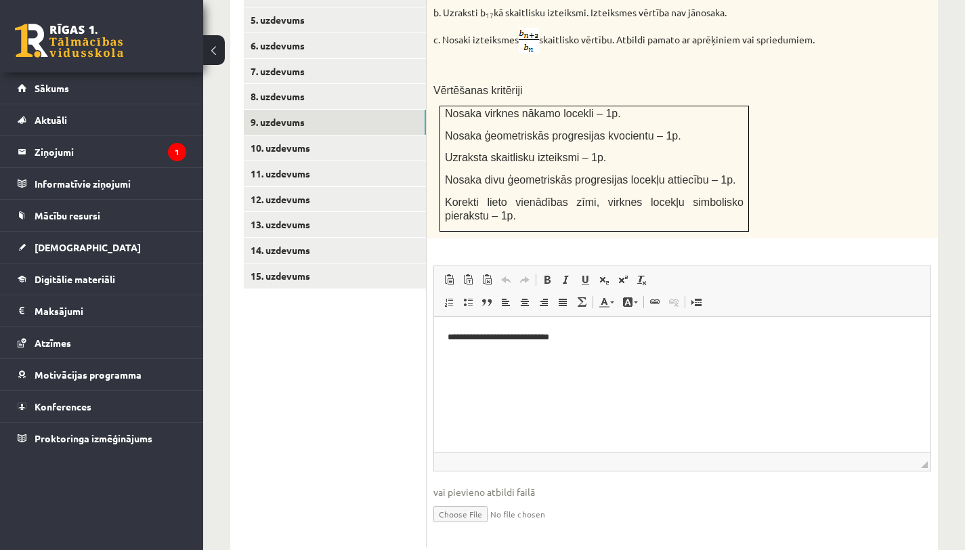
scroll to position [748, 0]
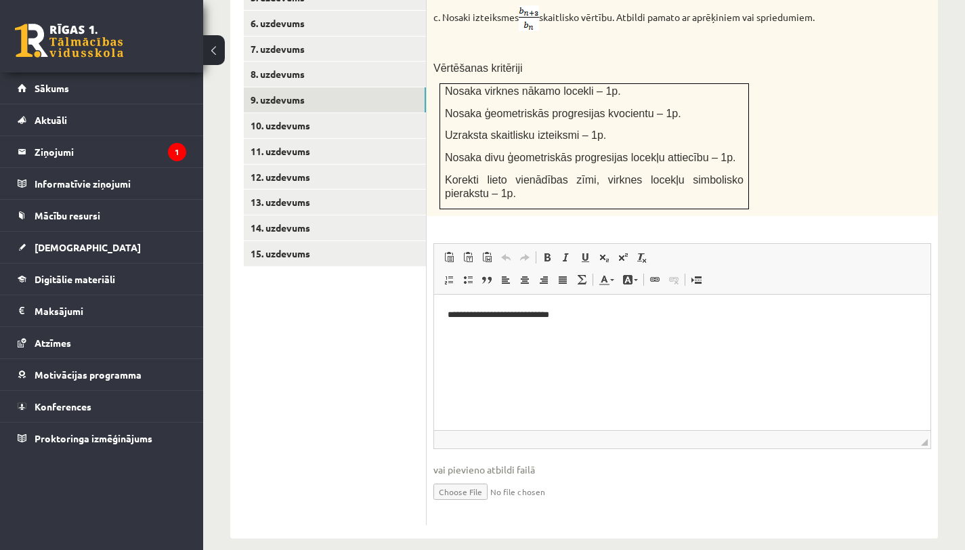
click at [469, 477] on input "file" at bounding box center [682, 491] width 498 height 28
type input "**********"
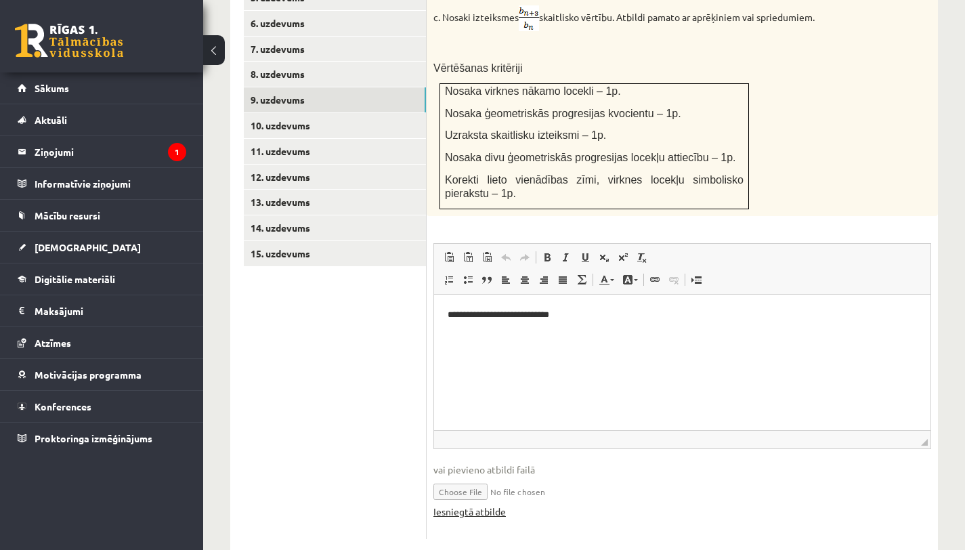
click at [483, 484] on link "Iesniegtā atbilde" at bounding box center [469, 511] width 72 height 14
click at [360, 113] on link "10. uzdevums" at bounding box center [335, 125] width 182 height 25
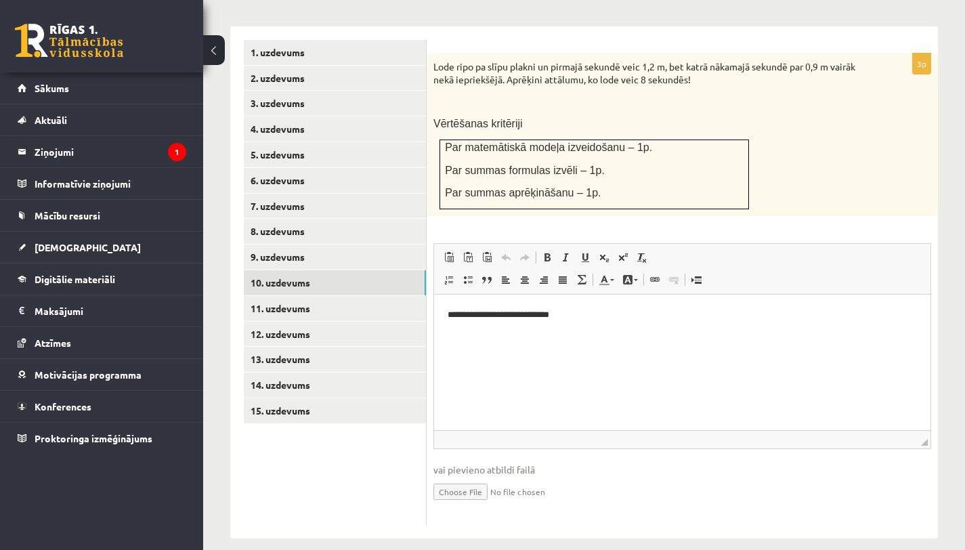
scroll to position [0, 0]
click at [470, 479] on input "file" at bounding box center [682, 491] width 498 height 28
type input "**********"
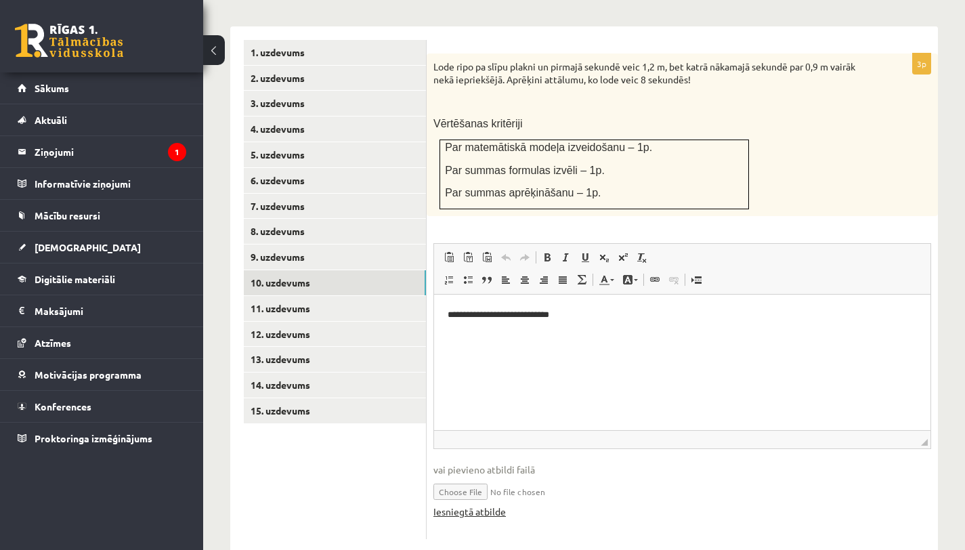
click at [481, 484] on link "Iesniegtā atbilde" at bounding box center [469, 511] width 72 height 14
click at [307, 296] on link "11. uzdevums" at bounding box center [335, 308] width 182 height 25
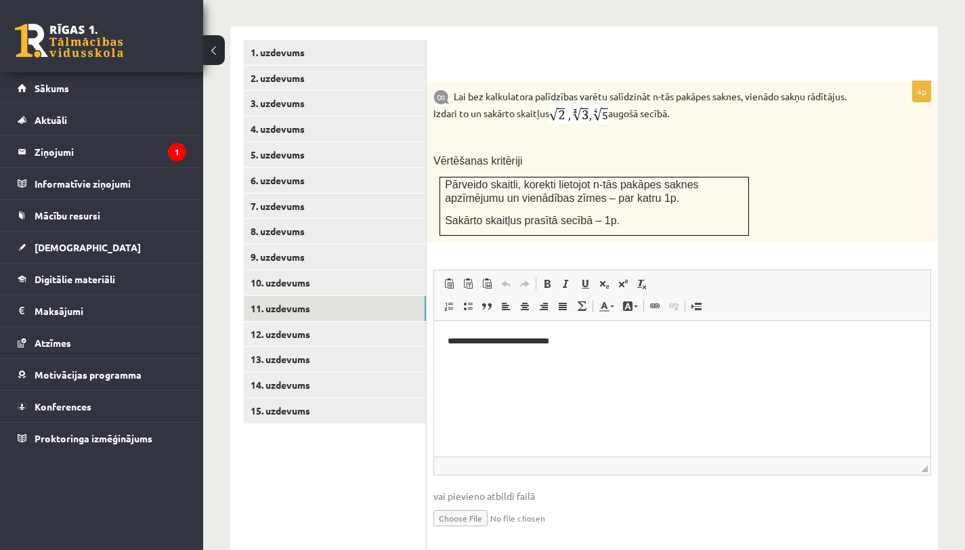
scroll to position [617, 0]
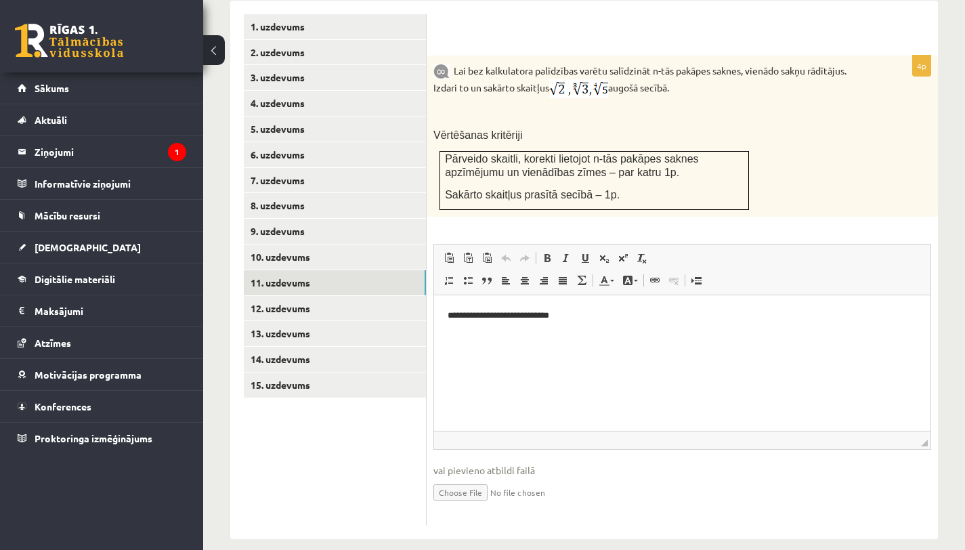
click at [468, 477] on input "file" at bounding box center [682, 491] width 498 height 28
type input "**********"
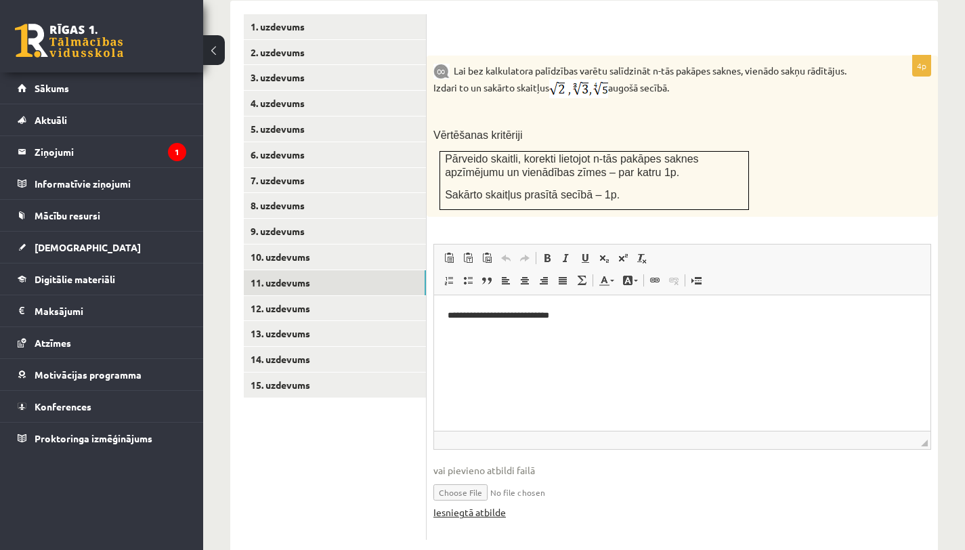
click at [483, 484] on link "Iesniegtā atbilde" at bounding box center [469, 512] width 72 height 14
click at [346, 296] on link "12. uzdevums" at bounding box center [335, 308] width 182 height 25
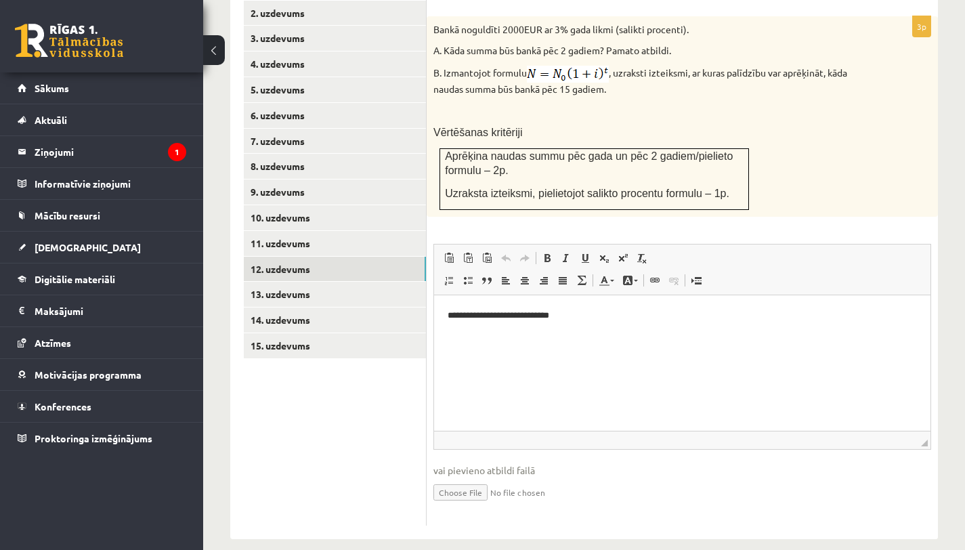
scroll to position [0, 0]
click at [471, 477] on input "file" at bounding box center [682, 491] width 498 height 28
type input "**********"
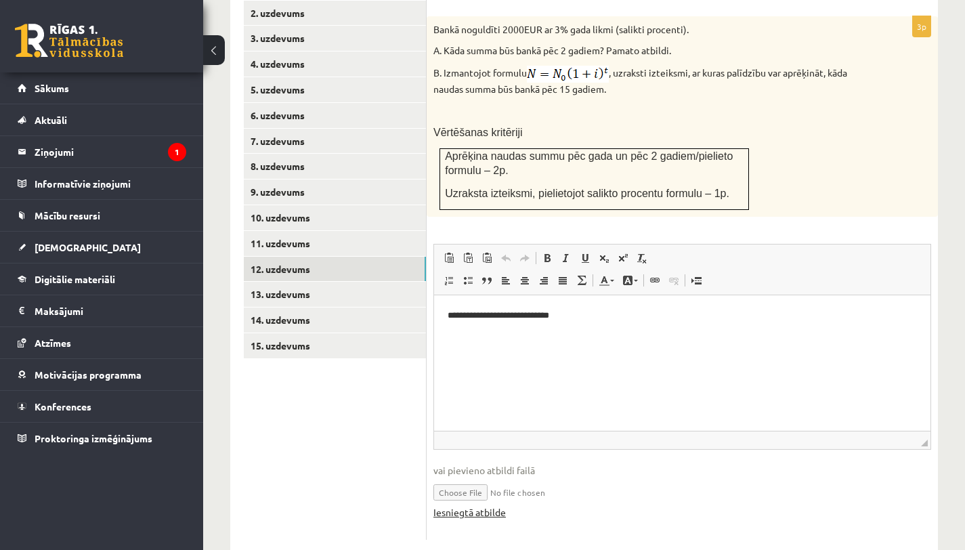
click at [478, 484] on link "Iesniegtā atbilde" at bounding box center [469, 512] width 72 height 14
click at [327, 282] on link "13. uzdevums" at bounding box center [335, 294] width 182 height 25
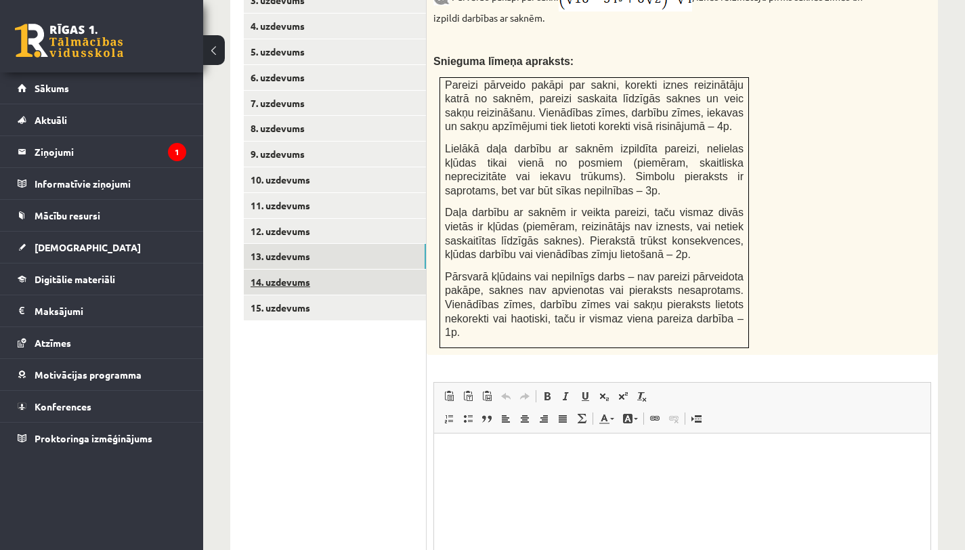
click at [361, 274] on link "14. uzdevums" at bounding box center [335, 281] width 182 height 25
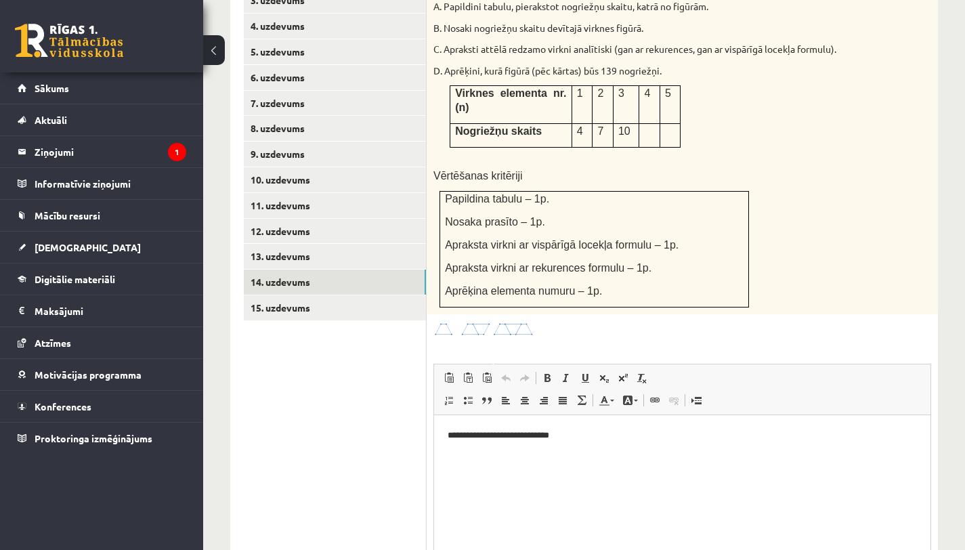
scroll to position [814, 0]
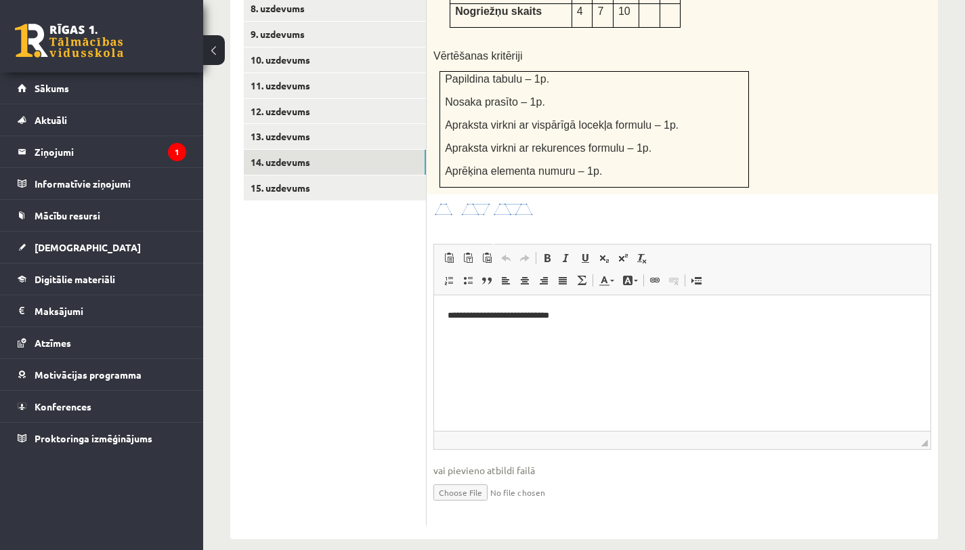
click at [472, 477] on input "file" at bounding box center [682, 491] width 498 height 28
type input "**********"
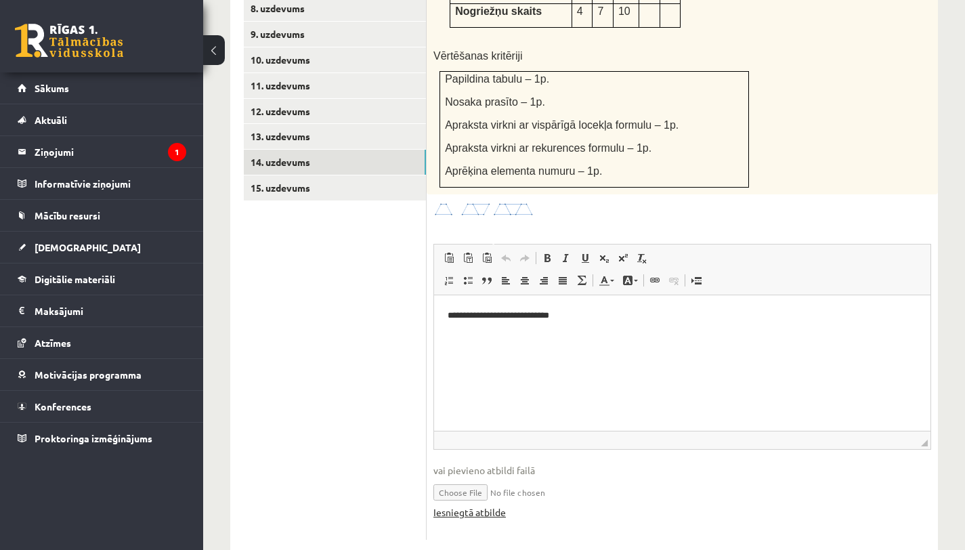
click at [467, 484] on link "Iesniegtā atbilde" at bounding box center [469, 512] width 72 height 14
click at [364, 175] on link "15. uzdevums" at bounding box center [335, 187] width 182 height 25
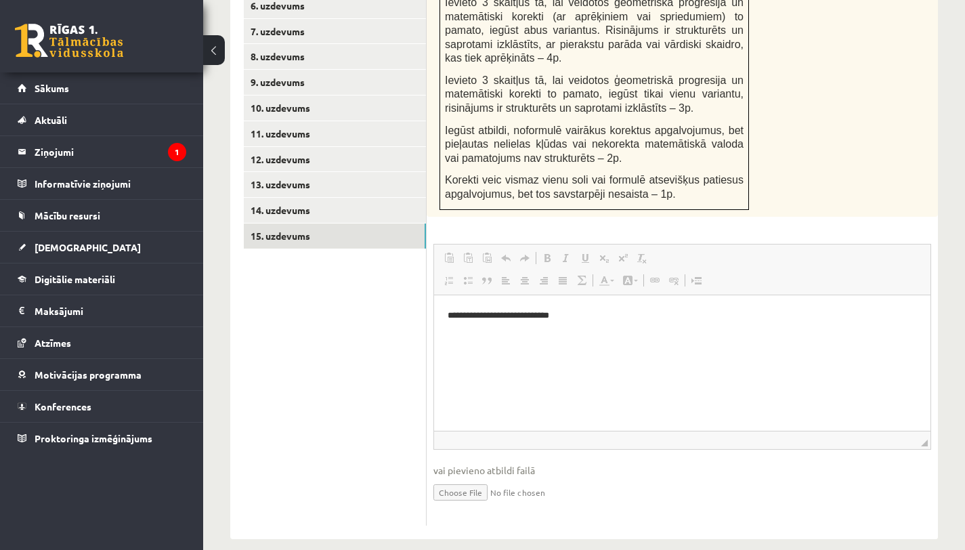
scroll to position [0, 0]
click at [466, 477] on input "file" at bounding box center [682, 491] width 498 height 28
type input "**********"
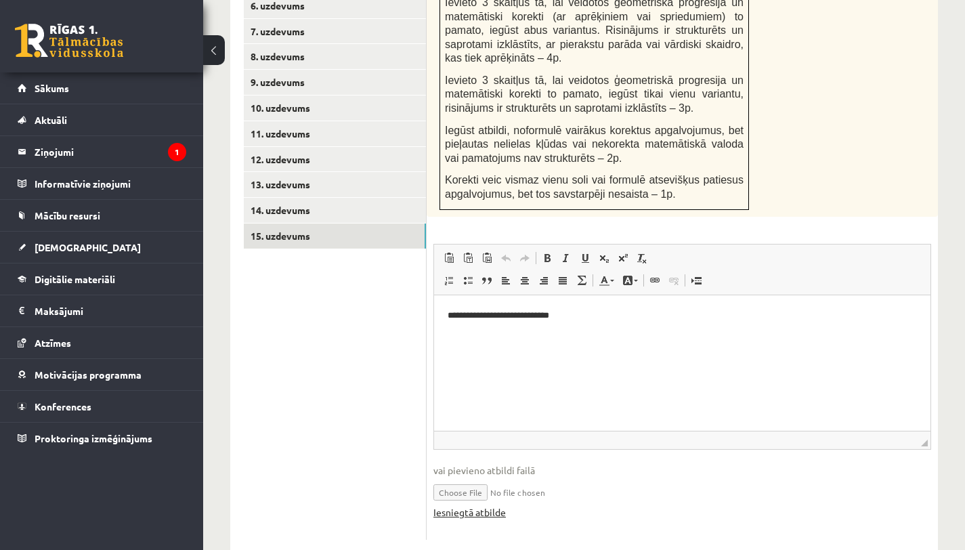
click at [480, 484] on link "Iesniegtā atbilde" at bounding box center [469, 512] width 72 height 14
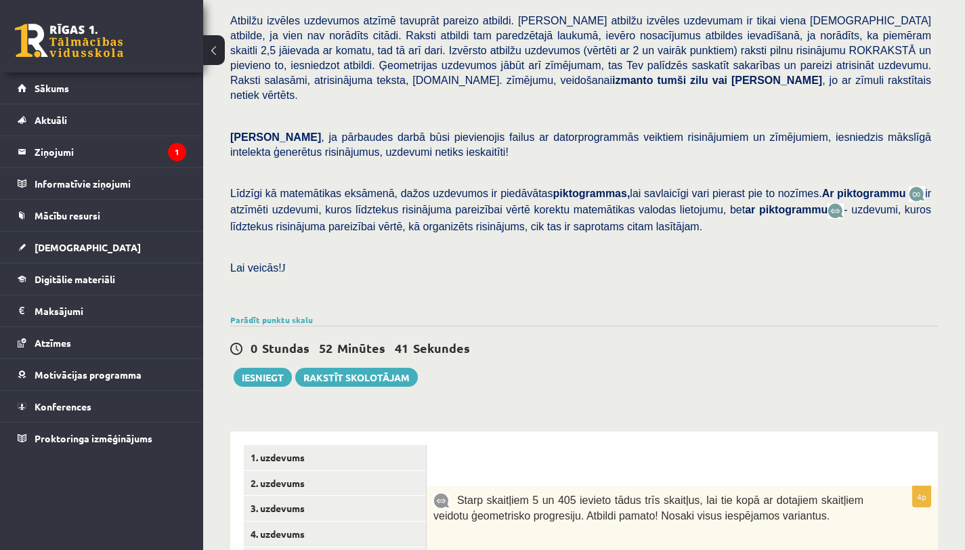
scroll to position [190, 0]
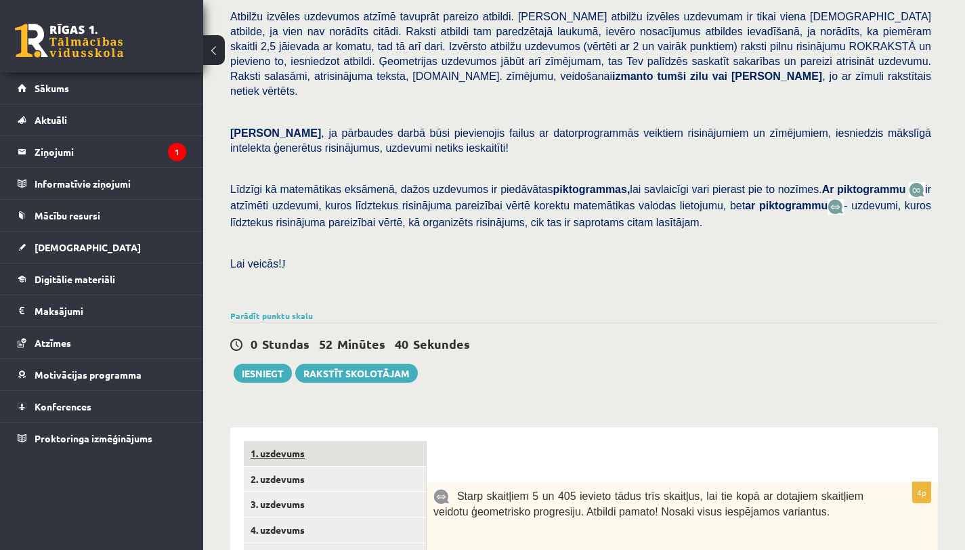
click at [290, 441] on link "1. uzdevums" at bounding box center [335, 453] width 182 height 25
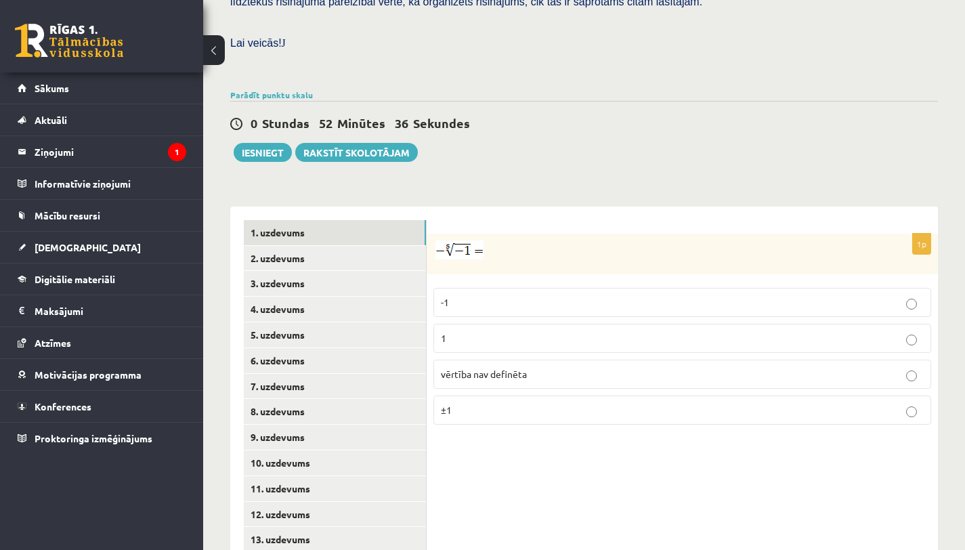
scroll to position [420, 0]
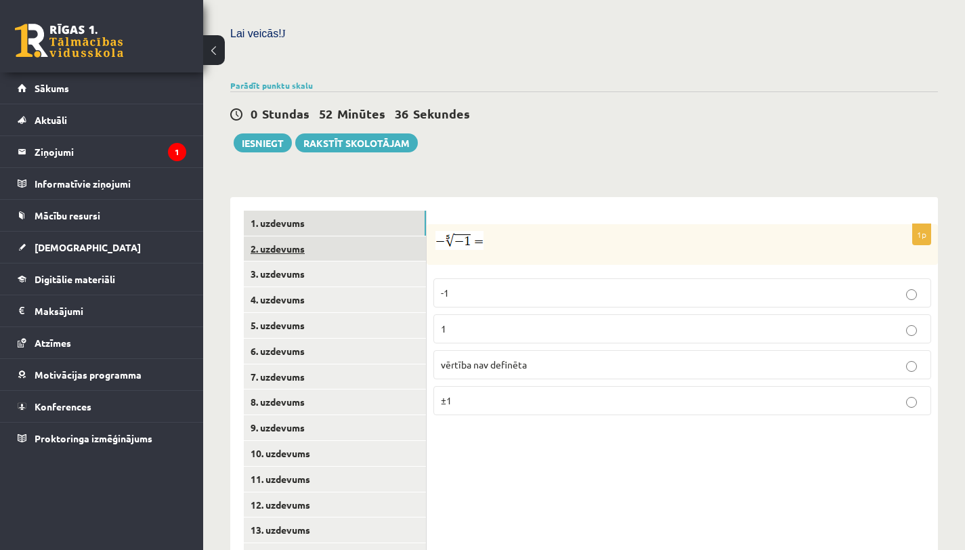
click at [338, 236] on link "2. uzdevums" at bounding box center [335, 248] width 182 height 25
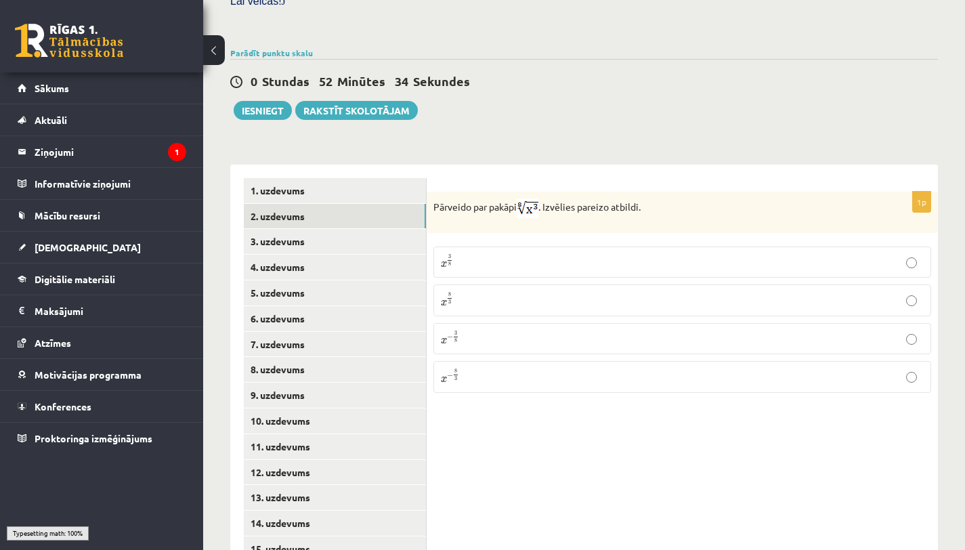
scroll to position [457, 0]
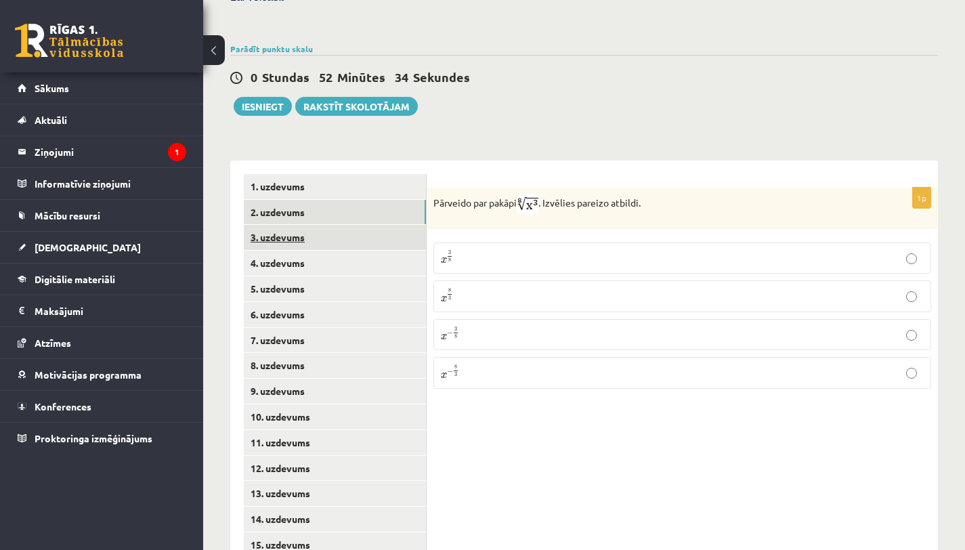
click at [365, 225] on link "3. uzdevums" at bounding box center [335, 237] width 182 height 25
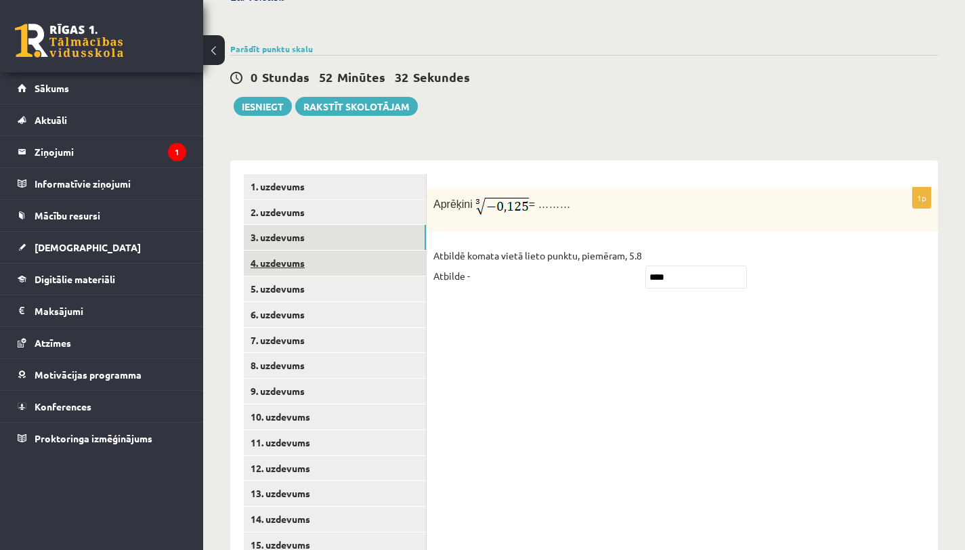
click at [343, 251] on link "4. uzdevums" at bounding box center [335, 263] width 182 height 25
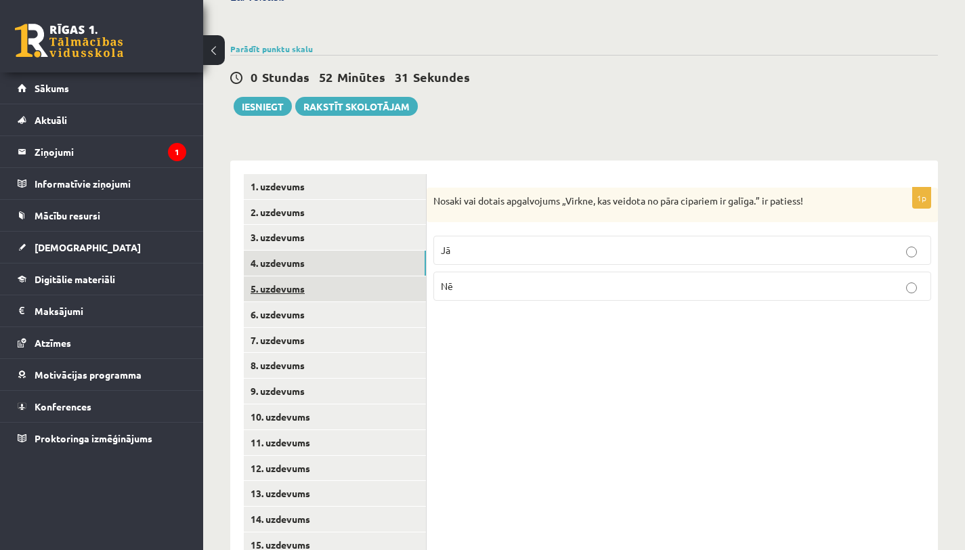
click at [350, 282] on link "5. uzdevums" at bounding box center [335, 288] width 182 height 25
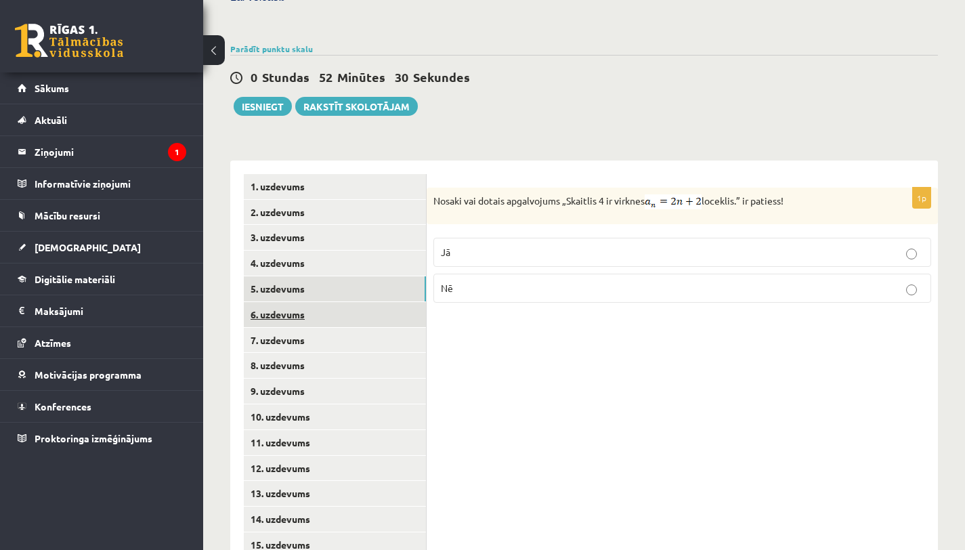
click at [349, 302] on link "6. uzdevums" at bounding box center [335, 314] width 182 height 25
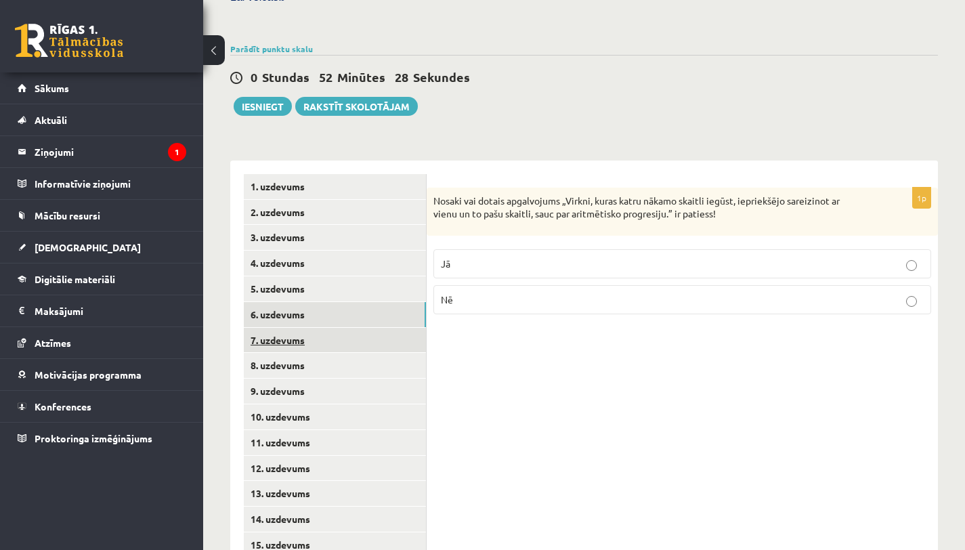
click at [347, 328] on link "7. uzdevums" at bounding box center [335, 340] width 182 height 25
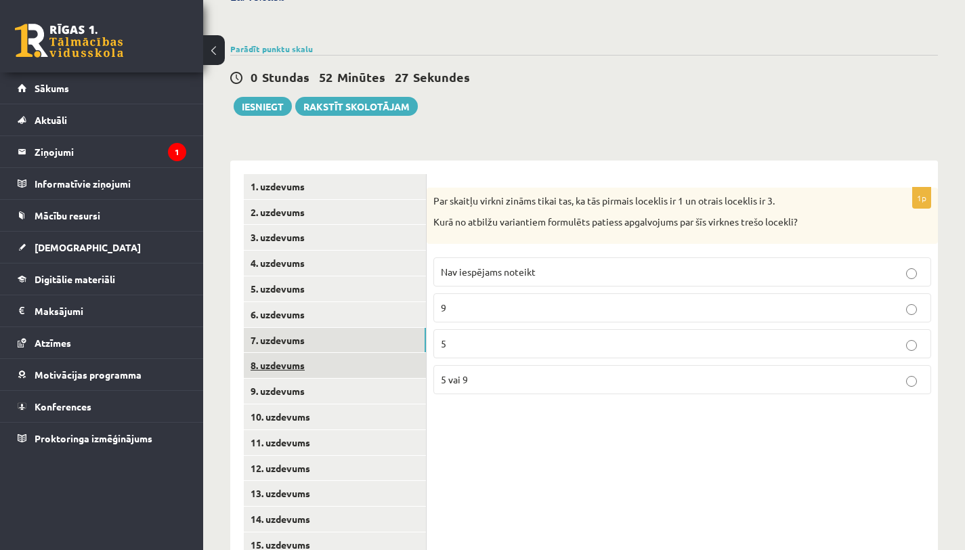
click at [346, 357] on link "8. uzdevums" at bounding box center [335, 365] width 182 height 25
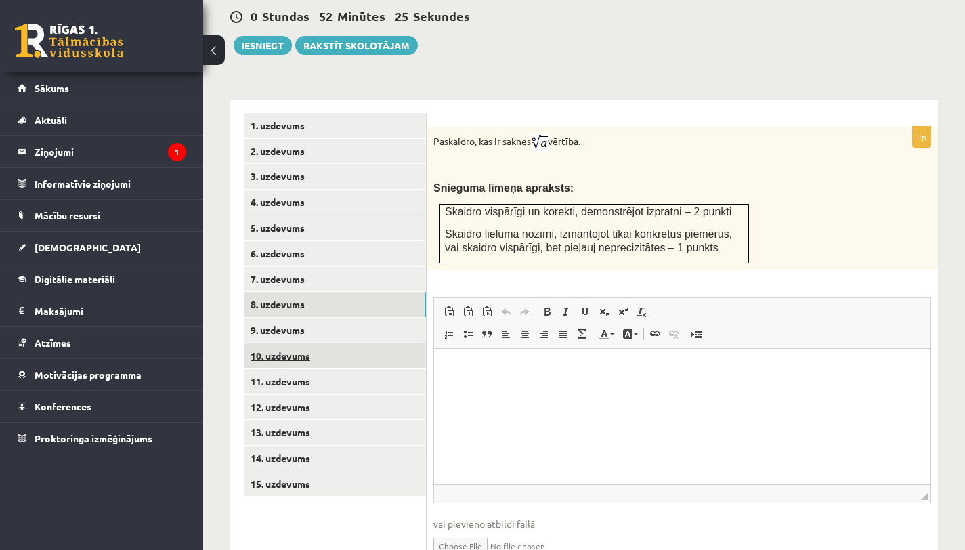
scroll to position [523, 0]
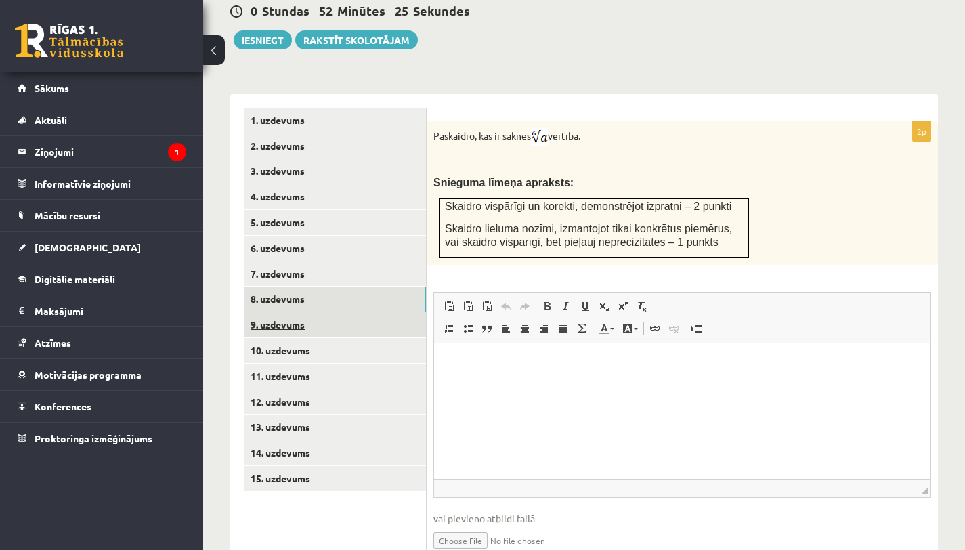
click at [326, 319] on link "9. uzdevums" at bounding box center [335, 324] width 182 height 25
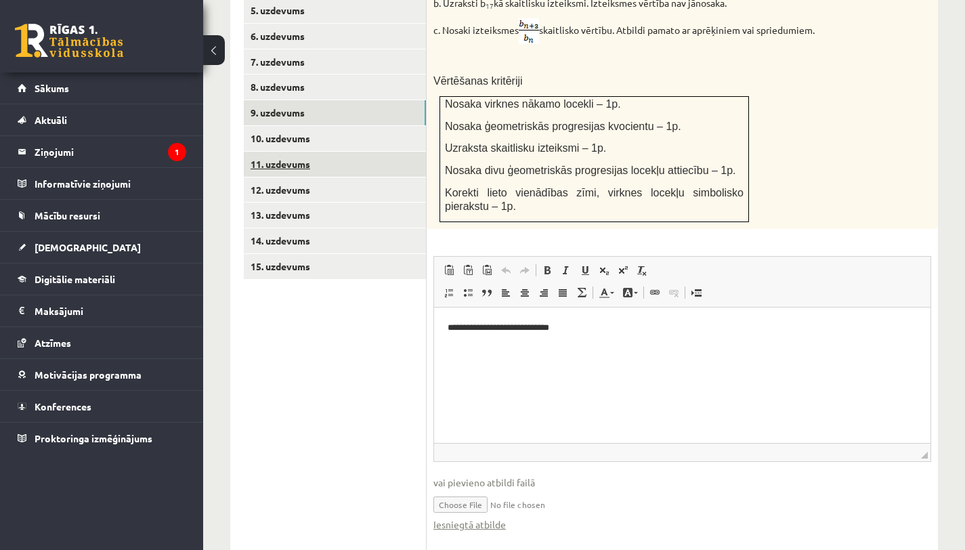
scroll to position [736, 0]
click at [328, 128] on link "10. uzdevums" at bounding box center [335, 137] width 182 height 25
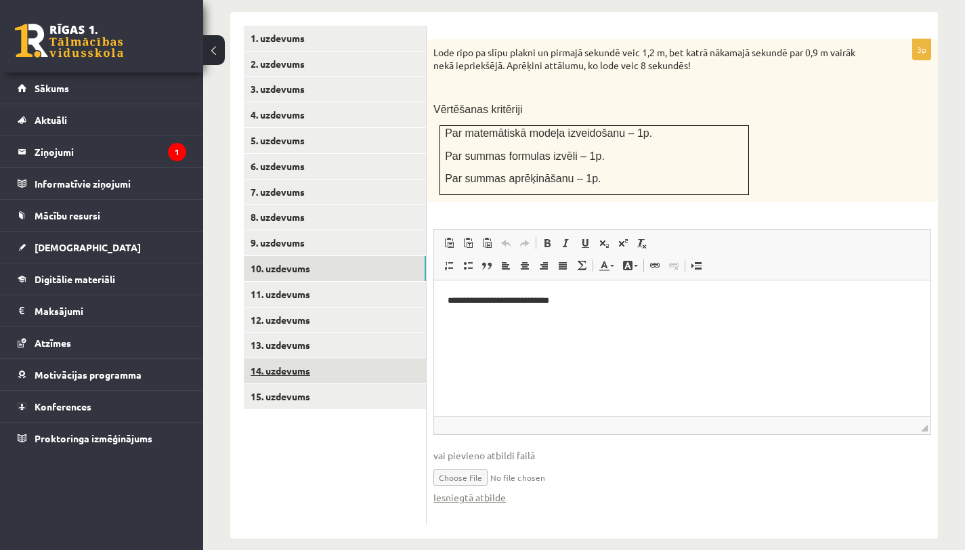
scroll to position [0, 0]
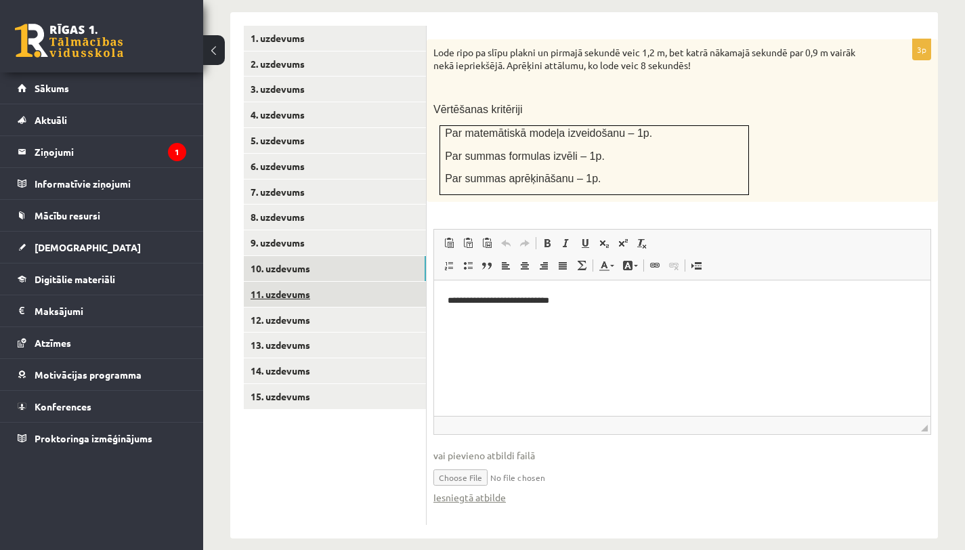
click at [327, 282] on link "11. uzdevums" at bounding box center [335, 294] width 182 height 25
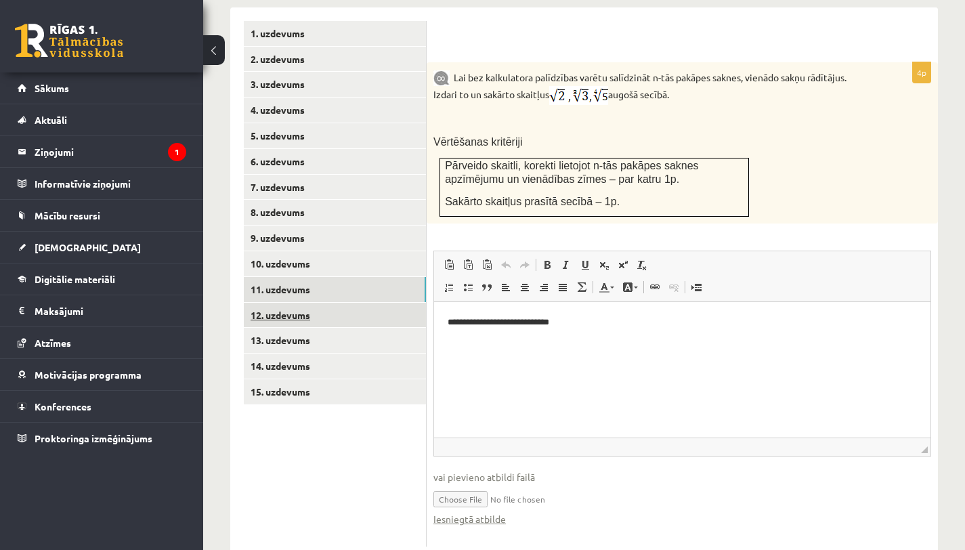
click at [323, 303] on link "12. uzdevums" at bounding box center [335, 315] width 182 height 25
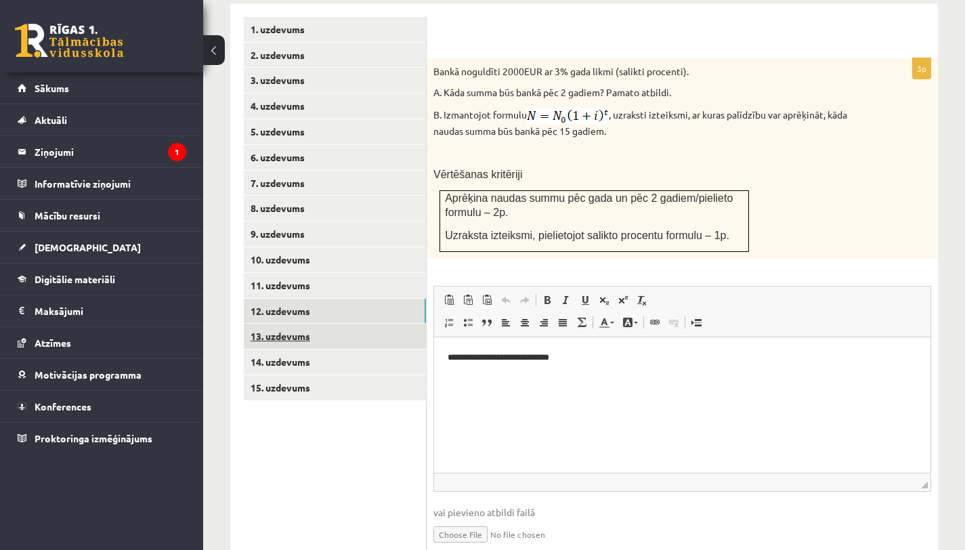
click at [328, 326] on link "13. uzdevums" at bounding box center [335, 336] width 182 height 25
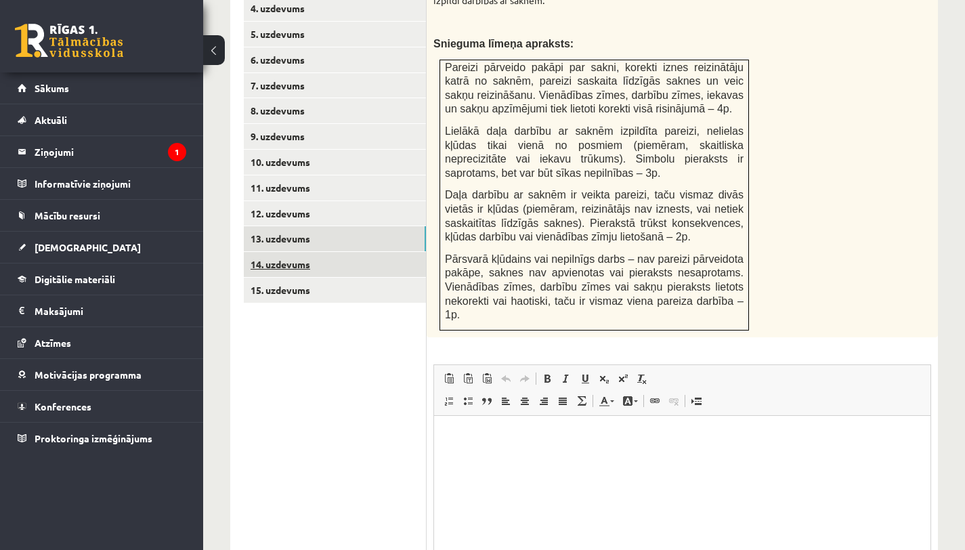
click at [307, 252] on link "14. uzdevums" at bounding box center [335, 264] width 182 height 25
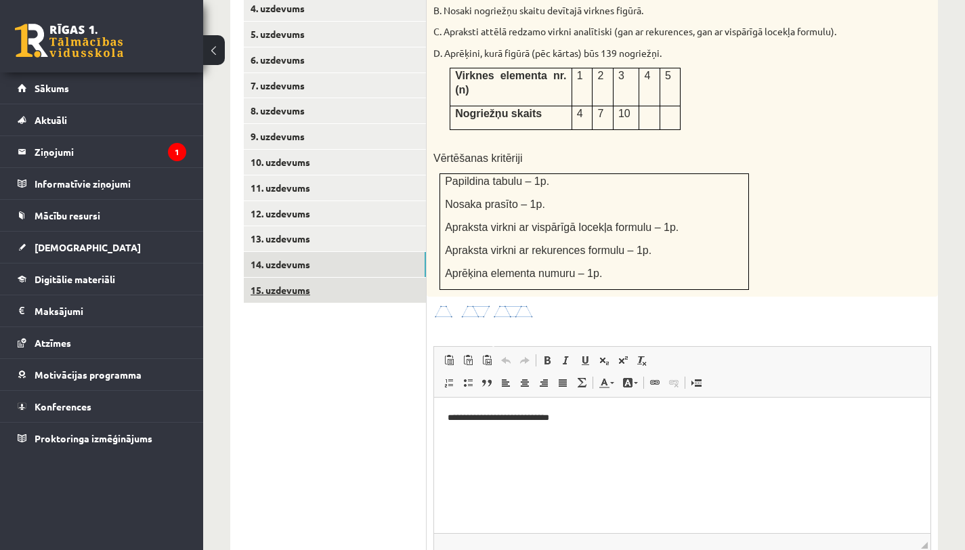
click at [320, 278] on link "15. uzdevums" at bounding box center [335, 290] width 182 height 25
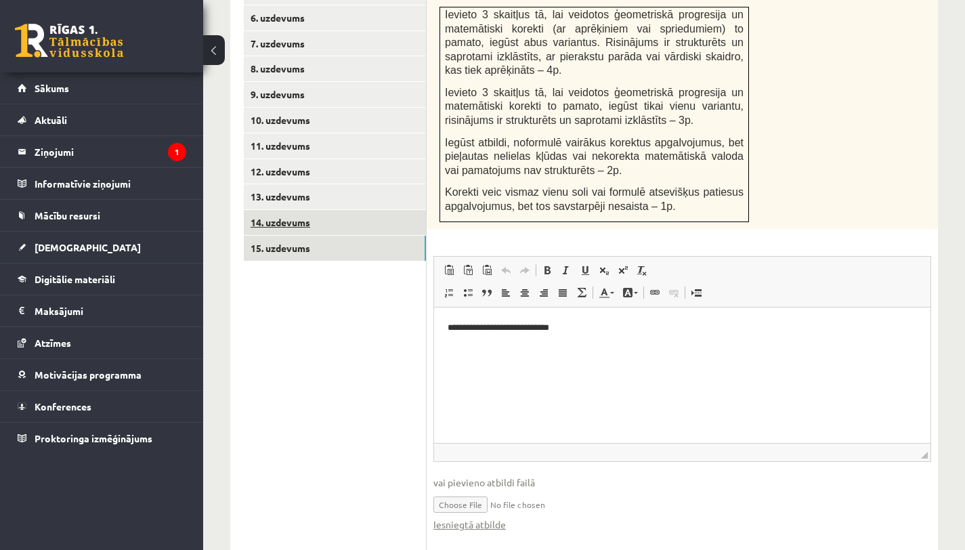
click at [329, 210] on link "14. uzdevums" at bounding box center [335, 222] width 182 height 25
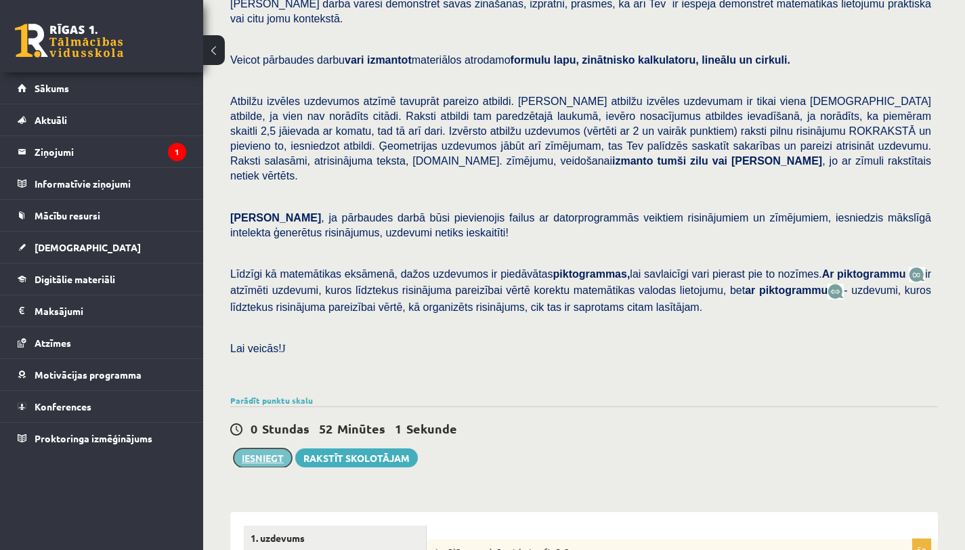
click at [260, 448] on button "Iesniegt" at bounding box center [263, 457] width 58 height 19
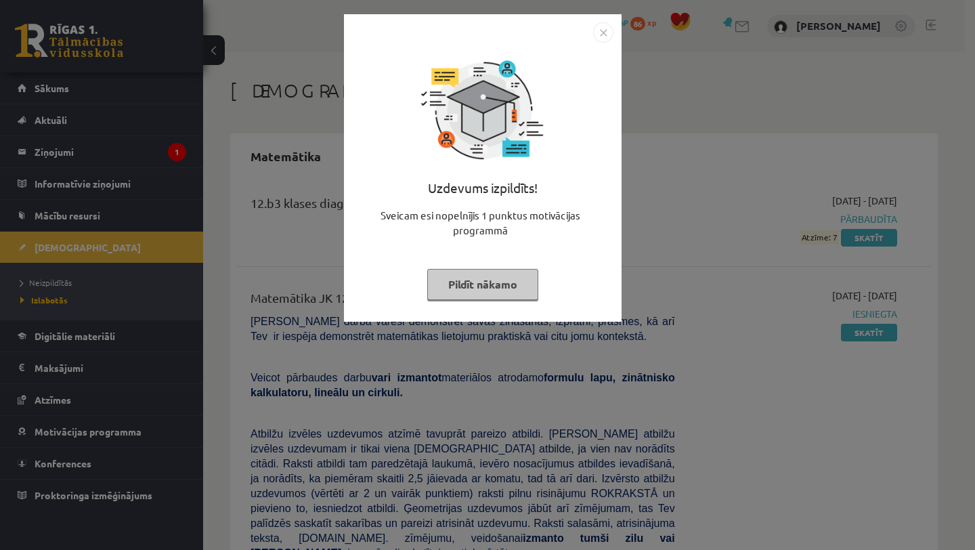
click at [606, 34] on img "Close" at bounding box center [603, 32] width 20 height 20
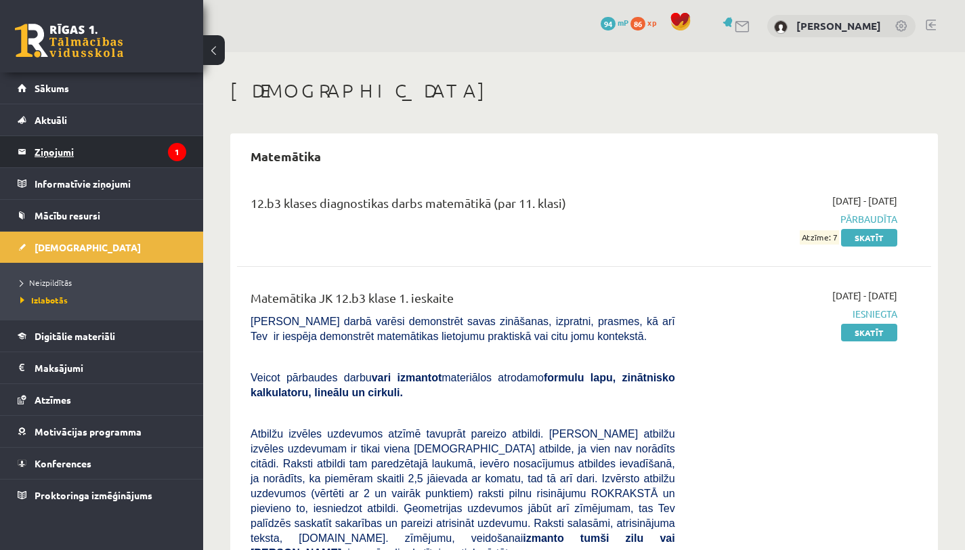
click at [153, 146] on legend "Ziņojumi 1" at bounding box center [111, 151] width 152 height 31
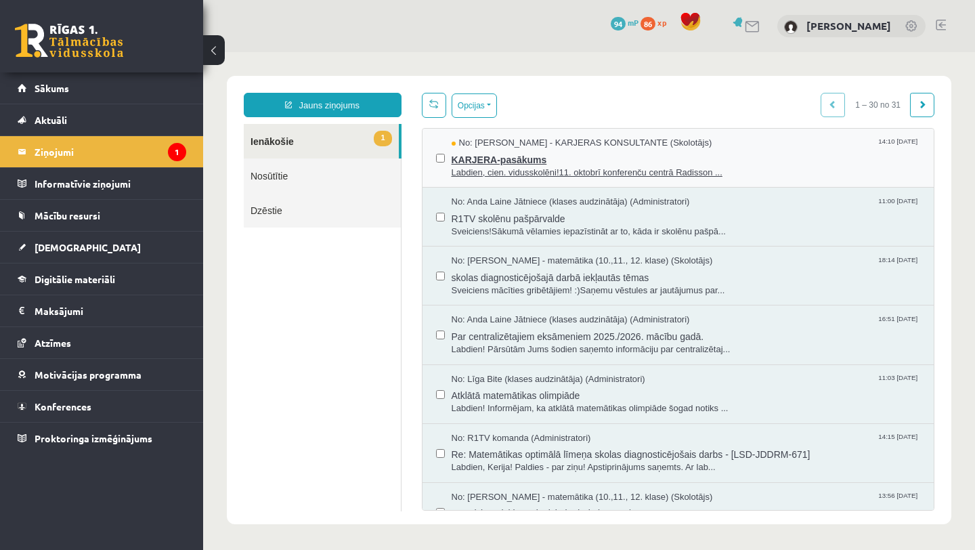
click at [732, 167] on span "Labdien, cien. vidusskolēni!11. oktobrī konferenču centrā Radisson ..." at bounding box center [686, 173] width 469 height 13
